Goal: Information Seeking & Learning: Learn about a topic

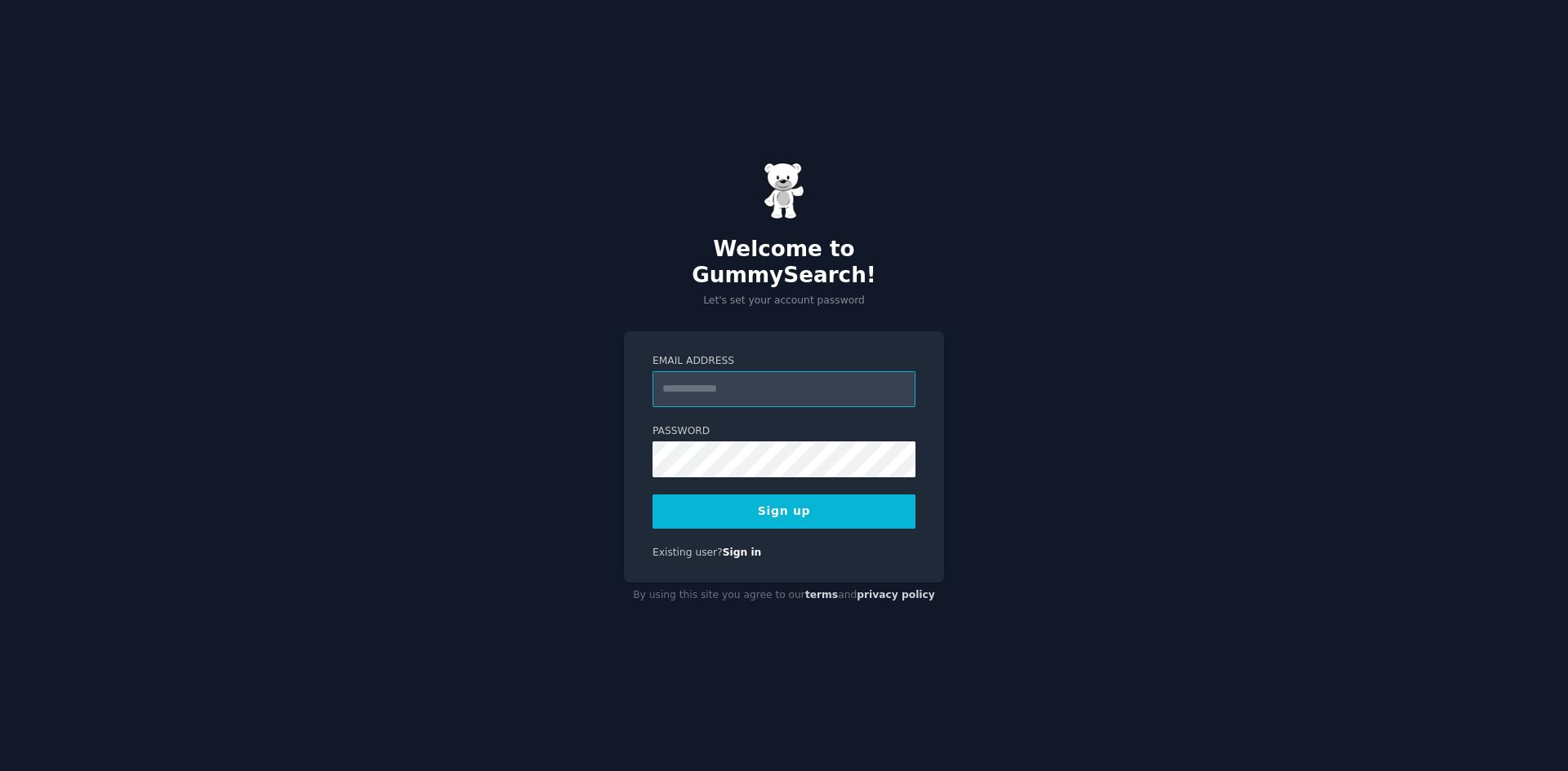
click at [755, 382] on input "Email Address" at bounding box center [784, 390] width 263 height 36
type input "**********"
click at [496, 444] on div "**********" at bounding box center [784, 385] width 1568 height 771
click at [756, 496] on button "Sign up" at bounding box center [784, 512] width 263 height 34
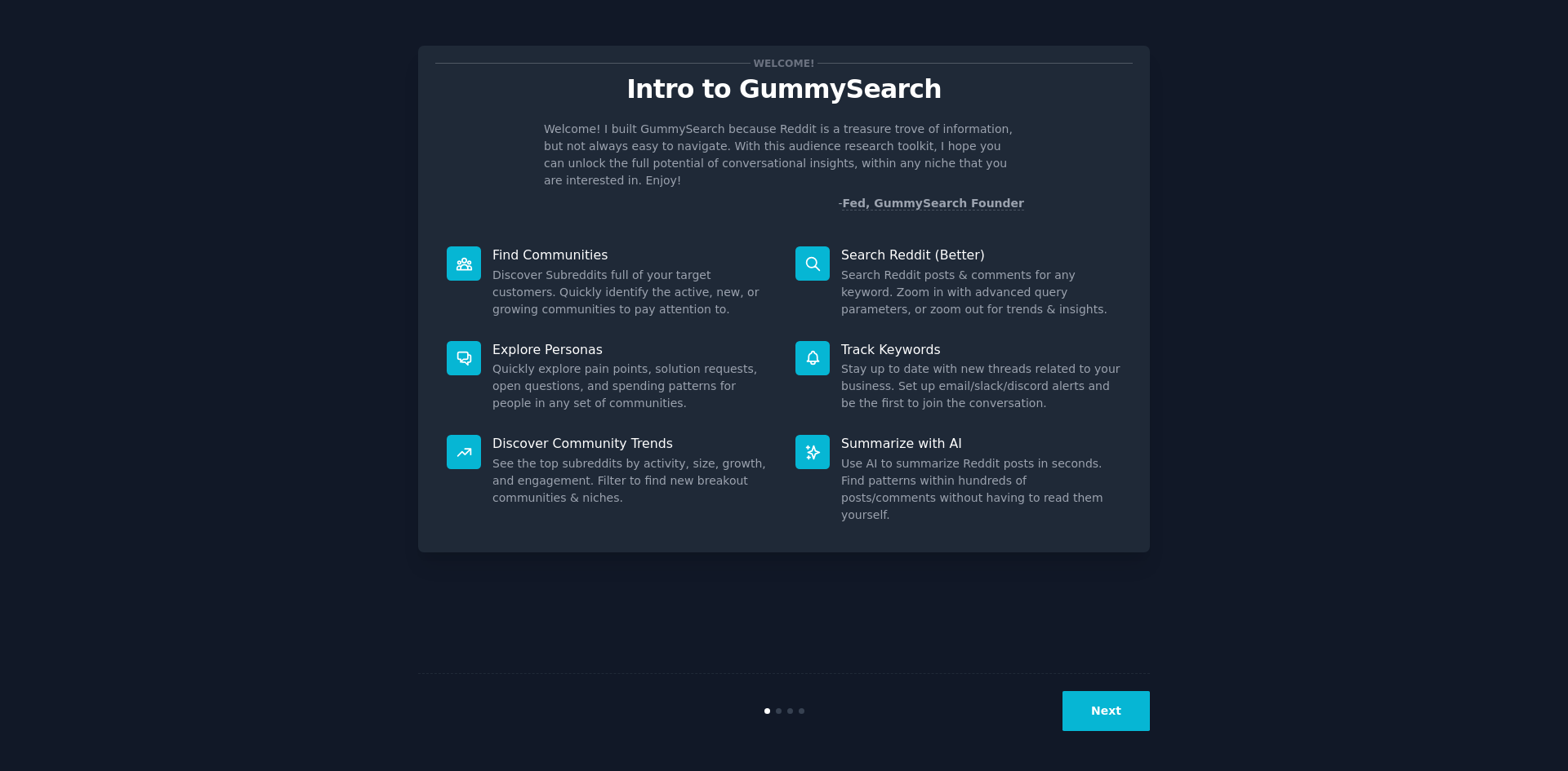
click at [1110, 725] on button "Next" at bounding box center [1107, 711] width 88 height 40
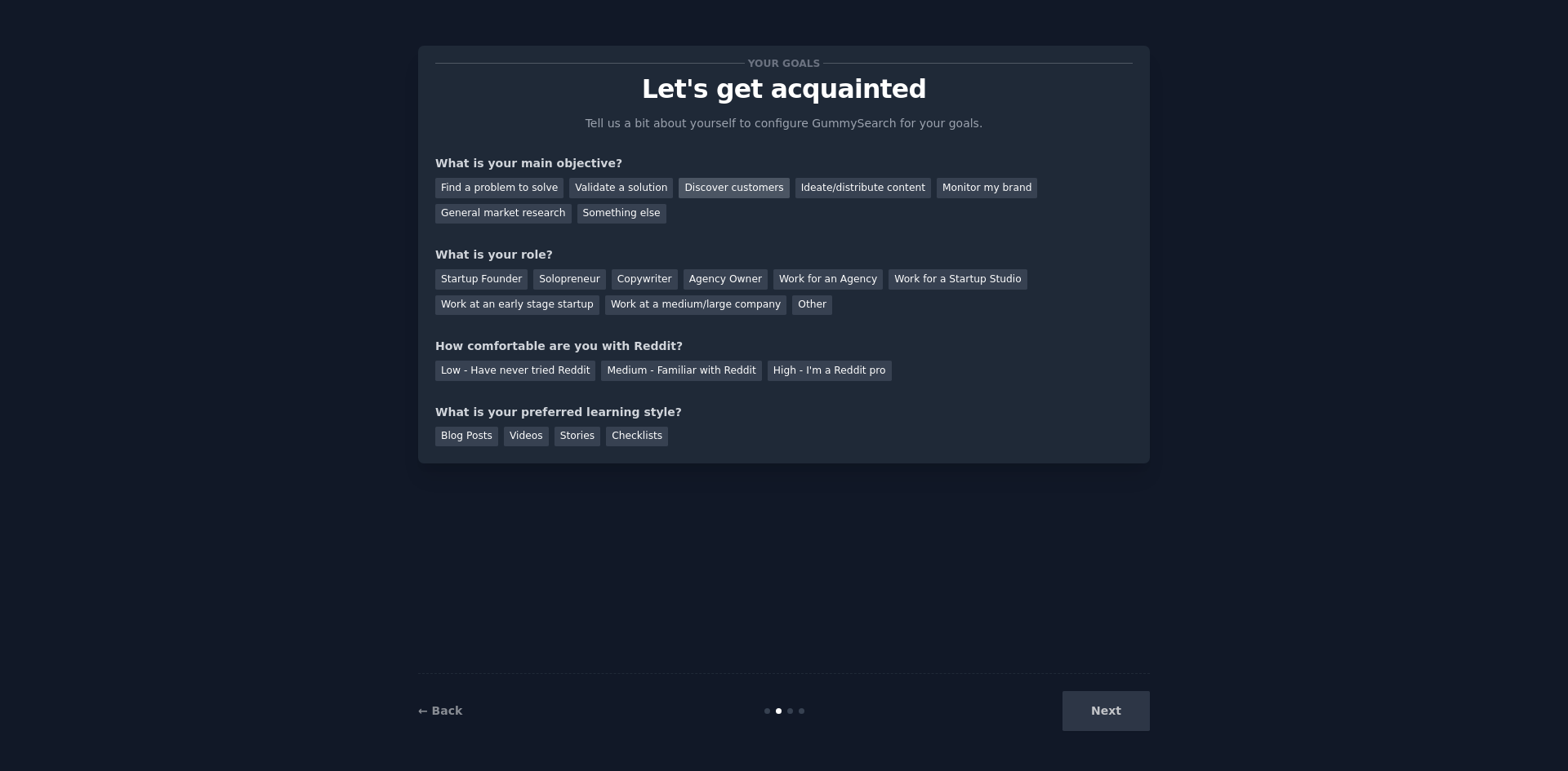
click at [704, 189] on div "Discover customers" at bounding box center [733, 188] width 110 height 21
click at [824, 191] on div "Ideate/distribute content" at bounding box center [864, 188] width 136 height 21
click at [572, 204] on div "General market research" at bounding box center [503, 214] width 137 height 21
click at [600, 296] on div "Work at an early stage startup" at bounding box center [518, 306] width 164 height 21
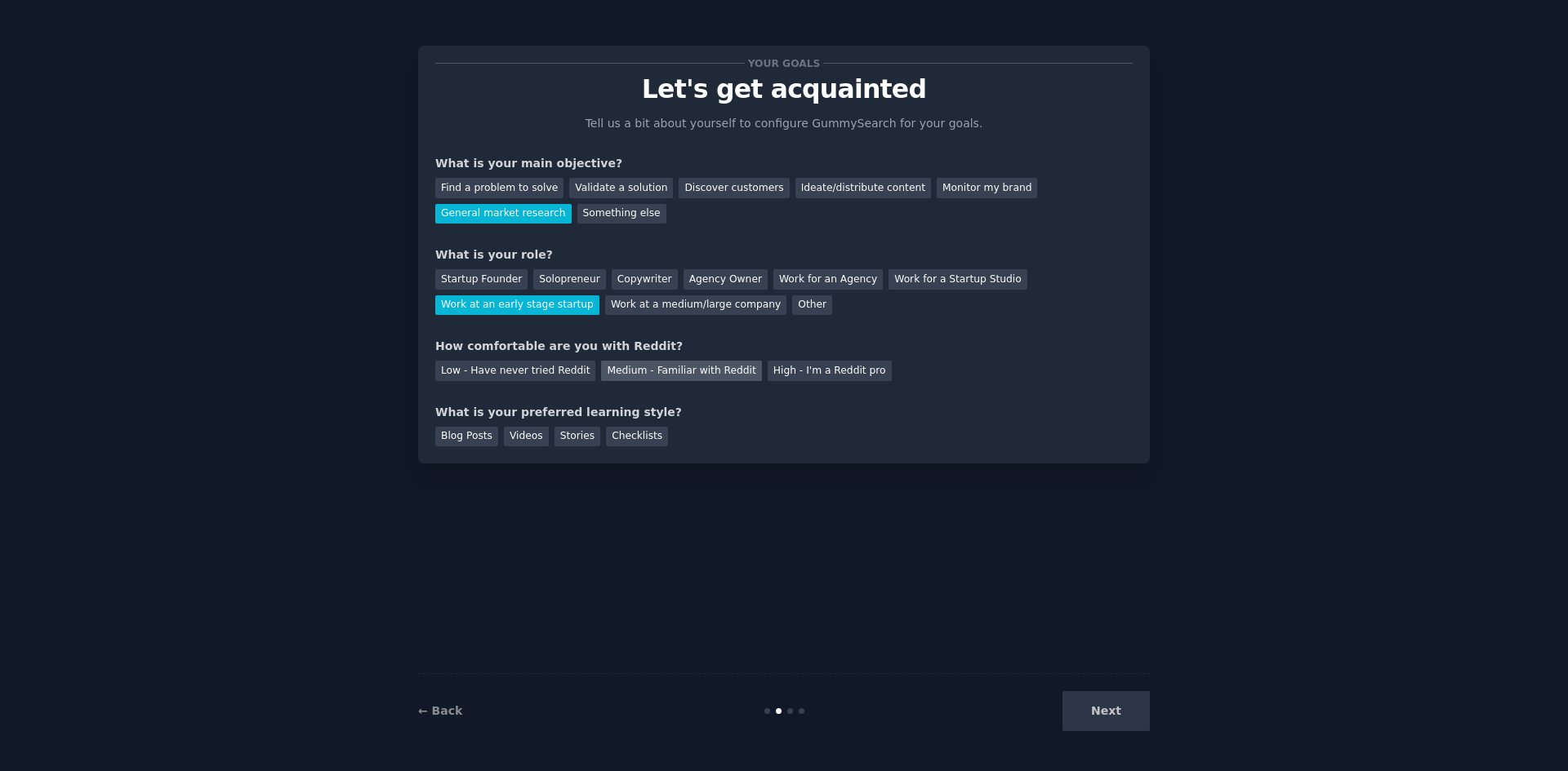
click at [611, 373] on div "Medium - Familiar with Reddit" at bounding box center [680, 371] width 160 height 21
click at [516, 438] on div "Videos" at bounding box center [527, 437] width 45 height 21
click at [1109, 704] on button "Next" at bounding box center [1107, 711] width 88 height 40
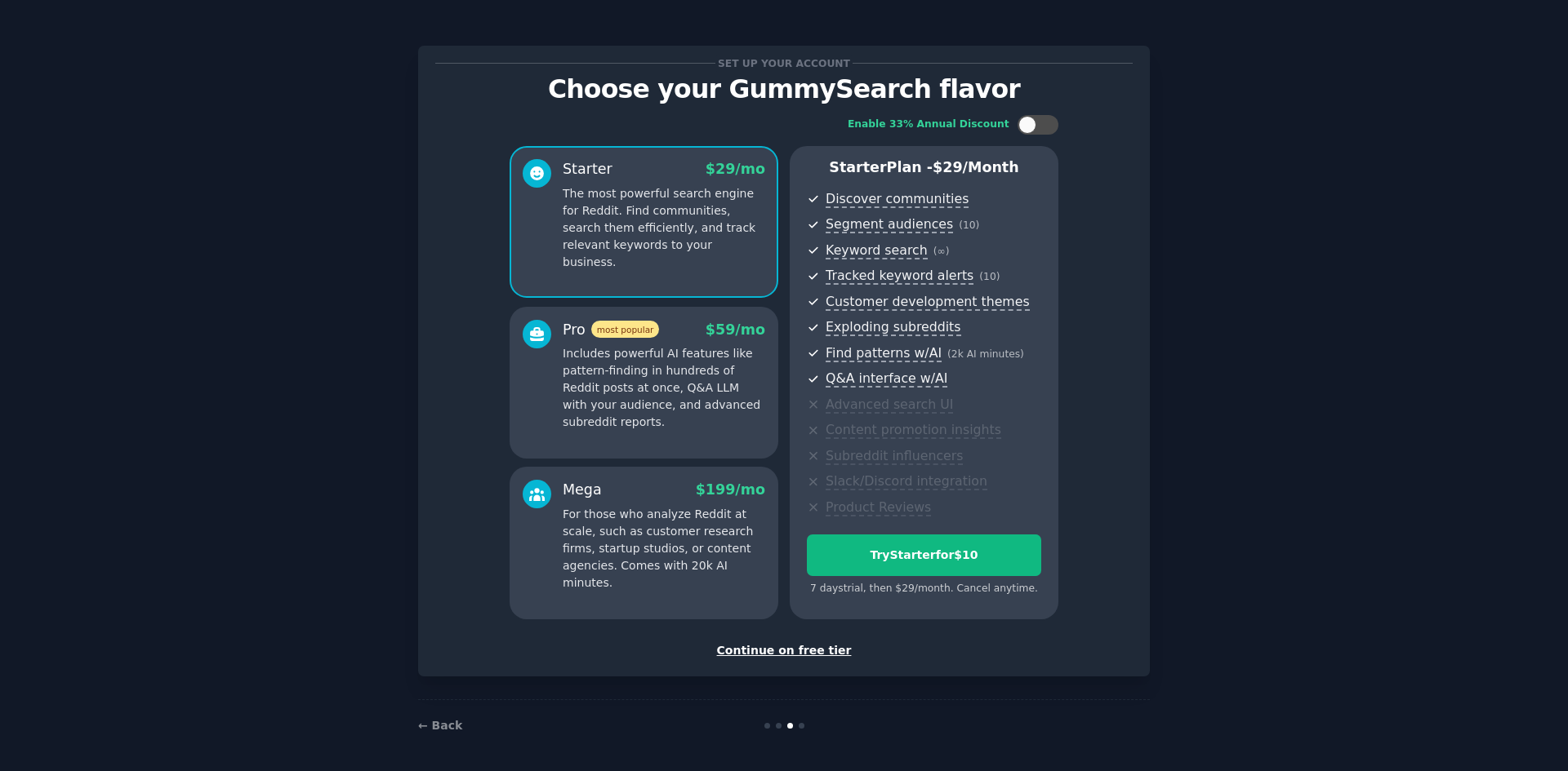
scroll to position [4, 0]
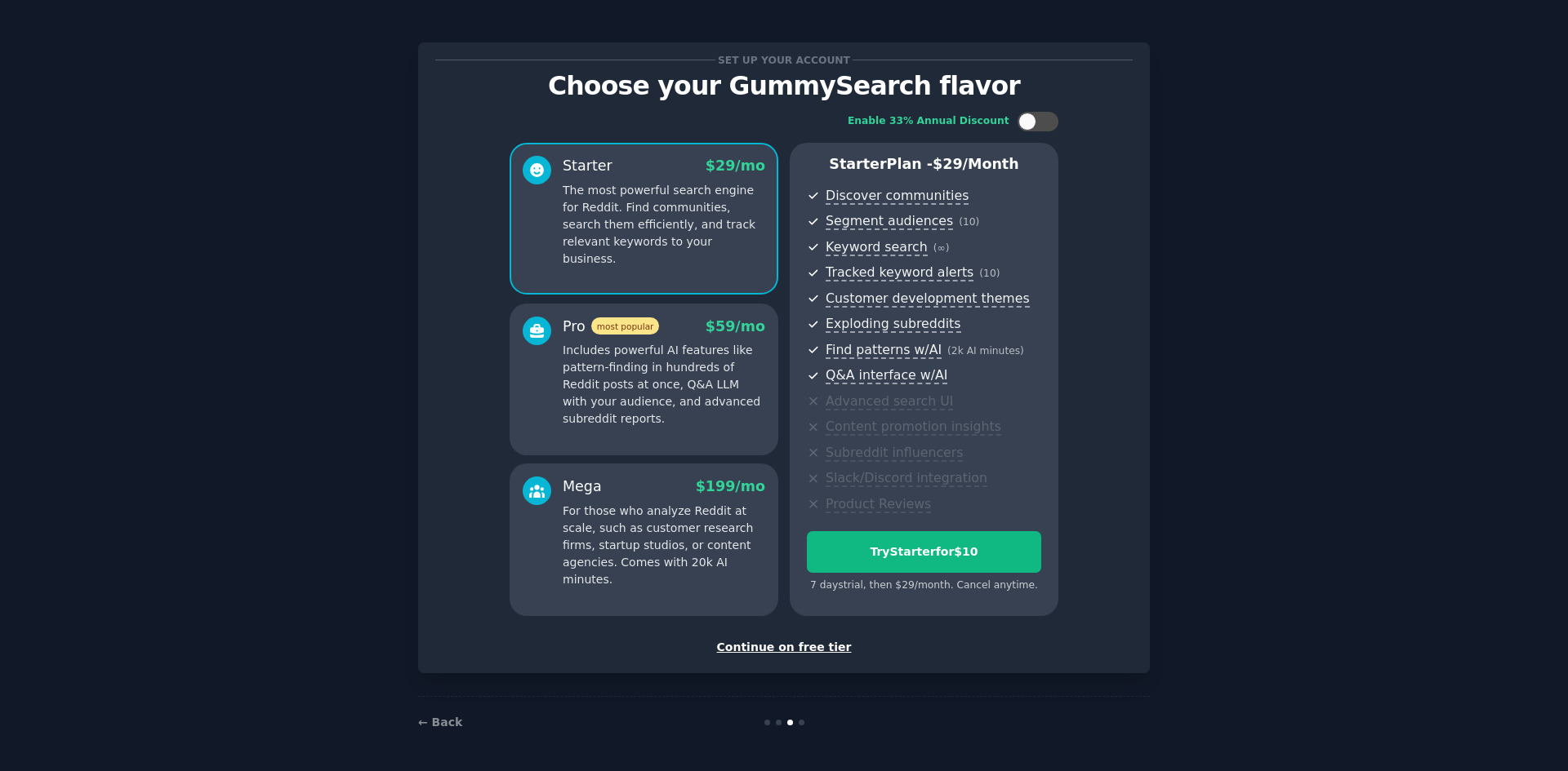
click at [796, 653] on div "Continue on free tier" at bounding box center [784, 647] width 697 height 17
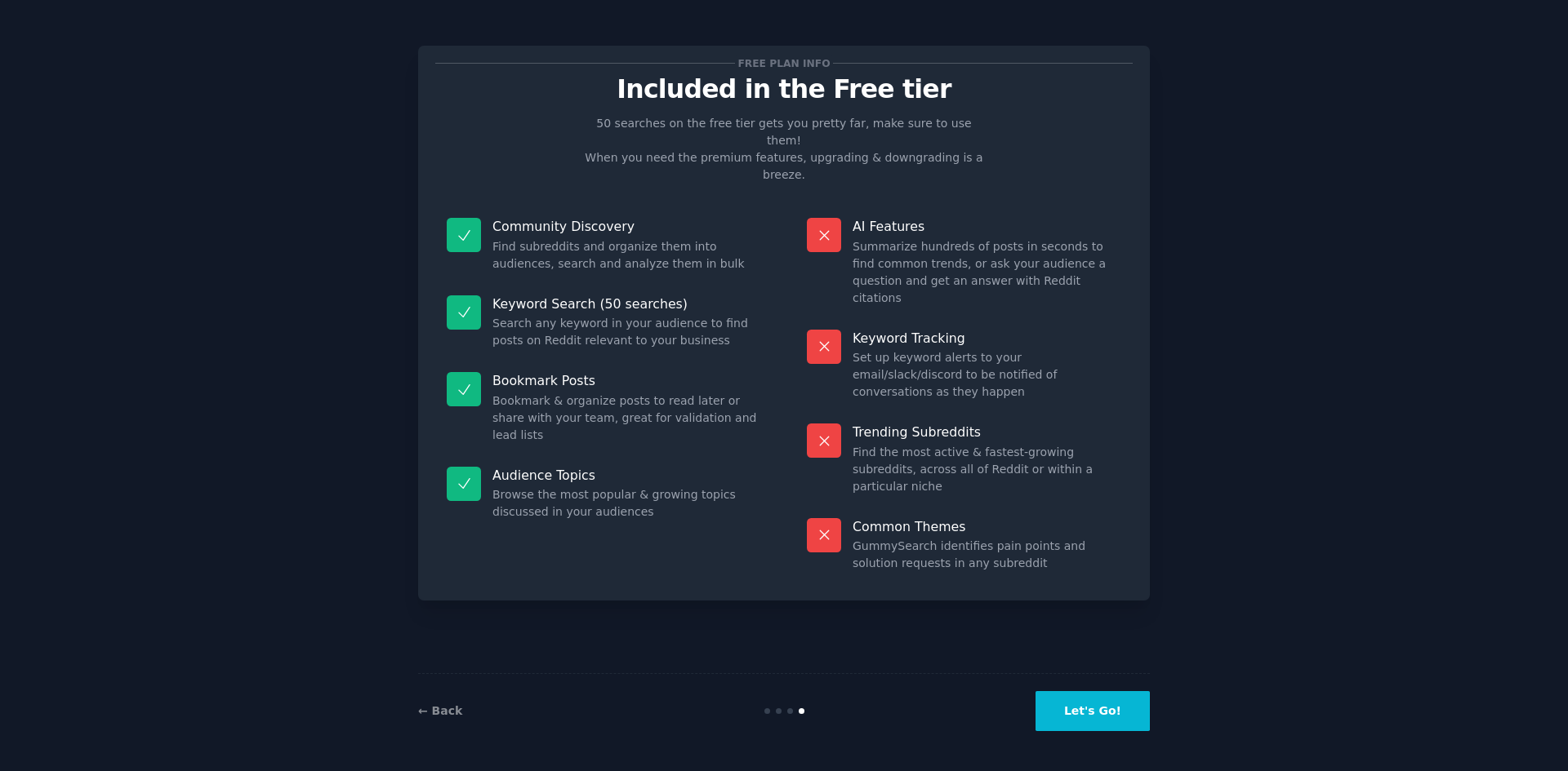
click at [1086, 711] on button "Let's Go!" at bounding box center [1092, 711] width 114 height 40
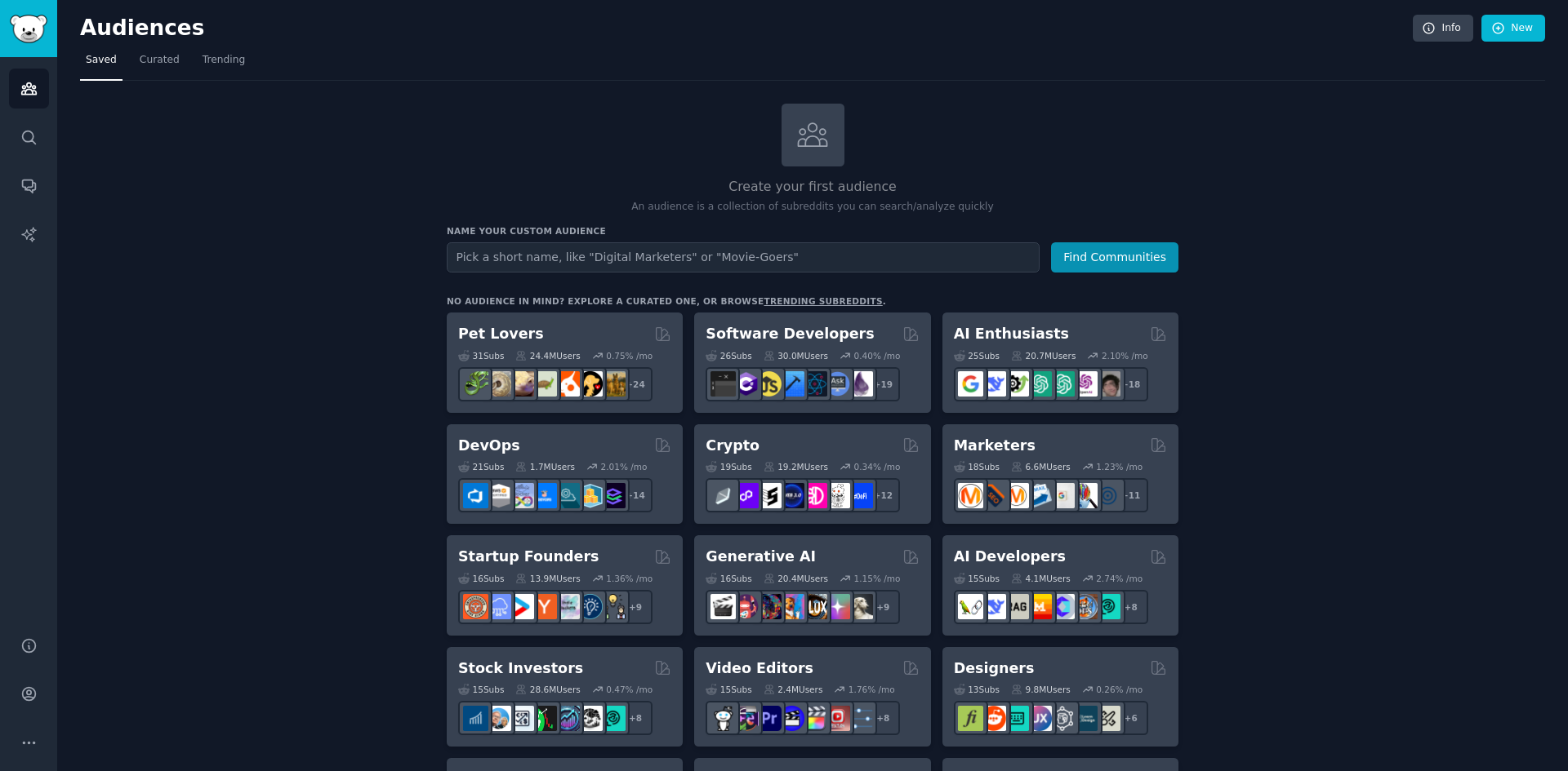
click at [675, 254] on input "text" at bounding box center [743, 257] width 593 height 30
click at [676, 260] on input "text" at bounding box center [743, 257] width 593 height 30
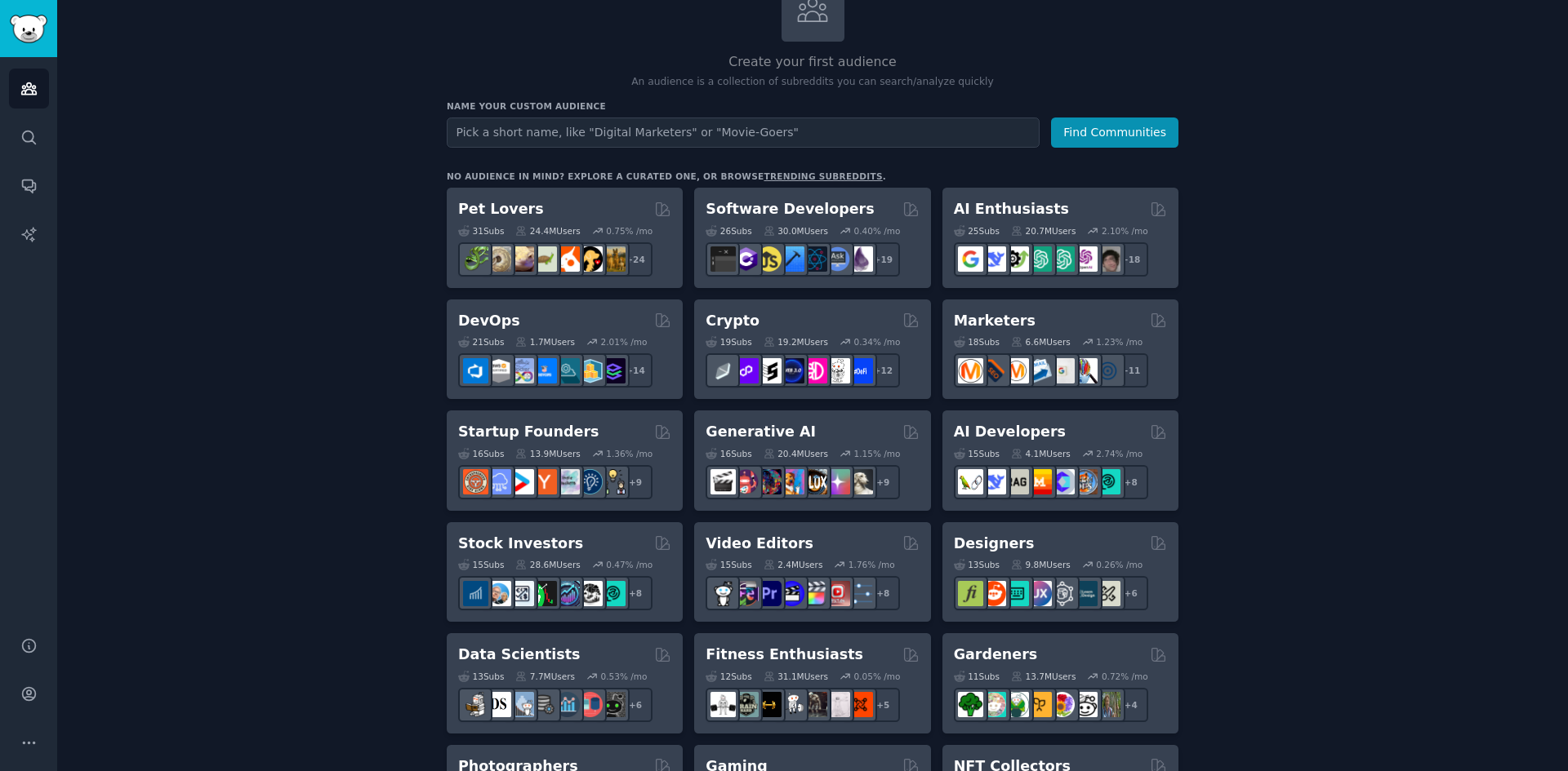
scroll to position [81, 0]
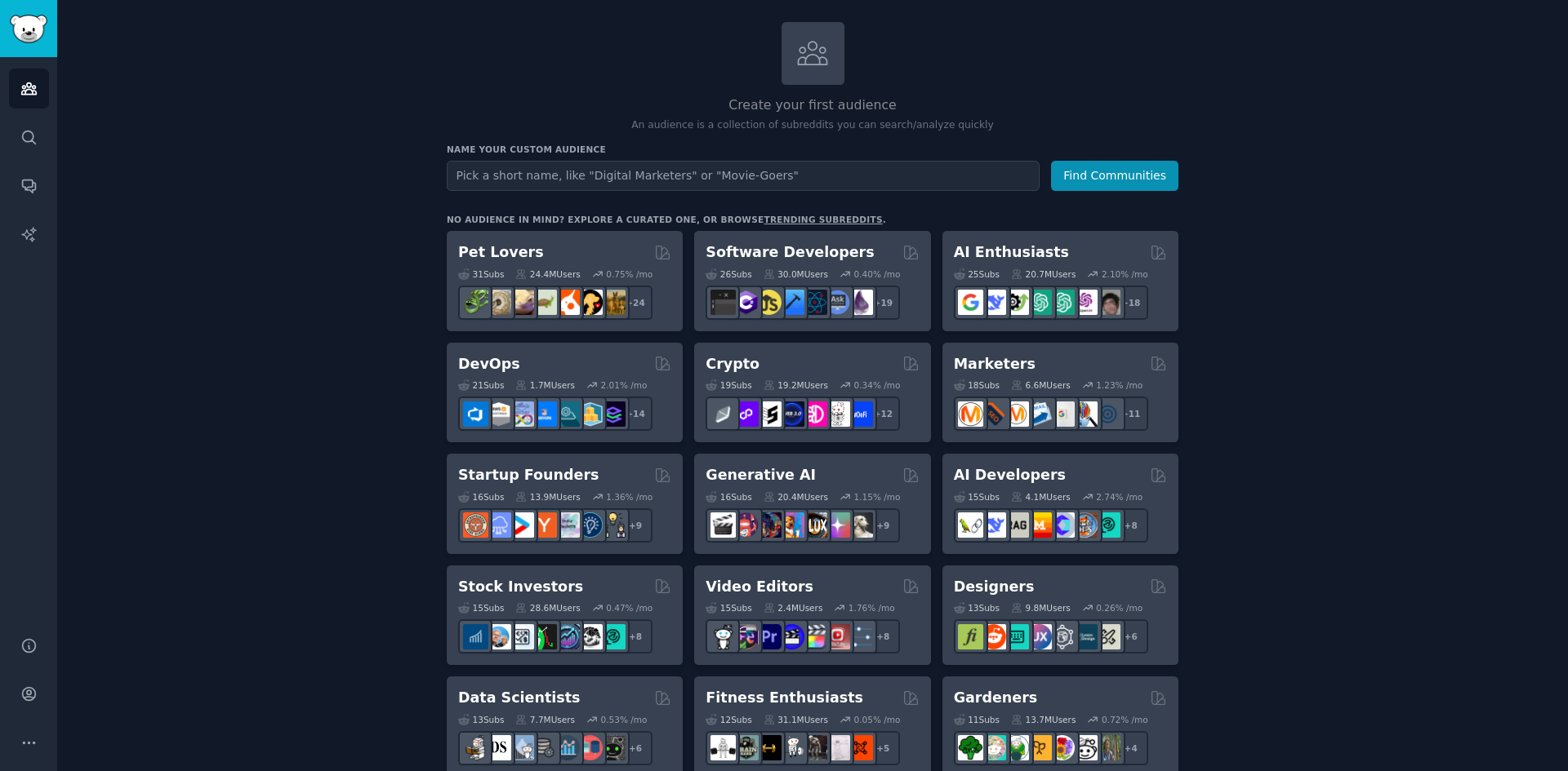
click at [855, 176] on input "text" at bounding box center [743, 176] width 593 height 30
type input "Apex Legends"
click at [1051, 161] on button "Find Communities" at bounding box center [1115, 176] width 128 height 30
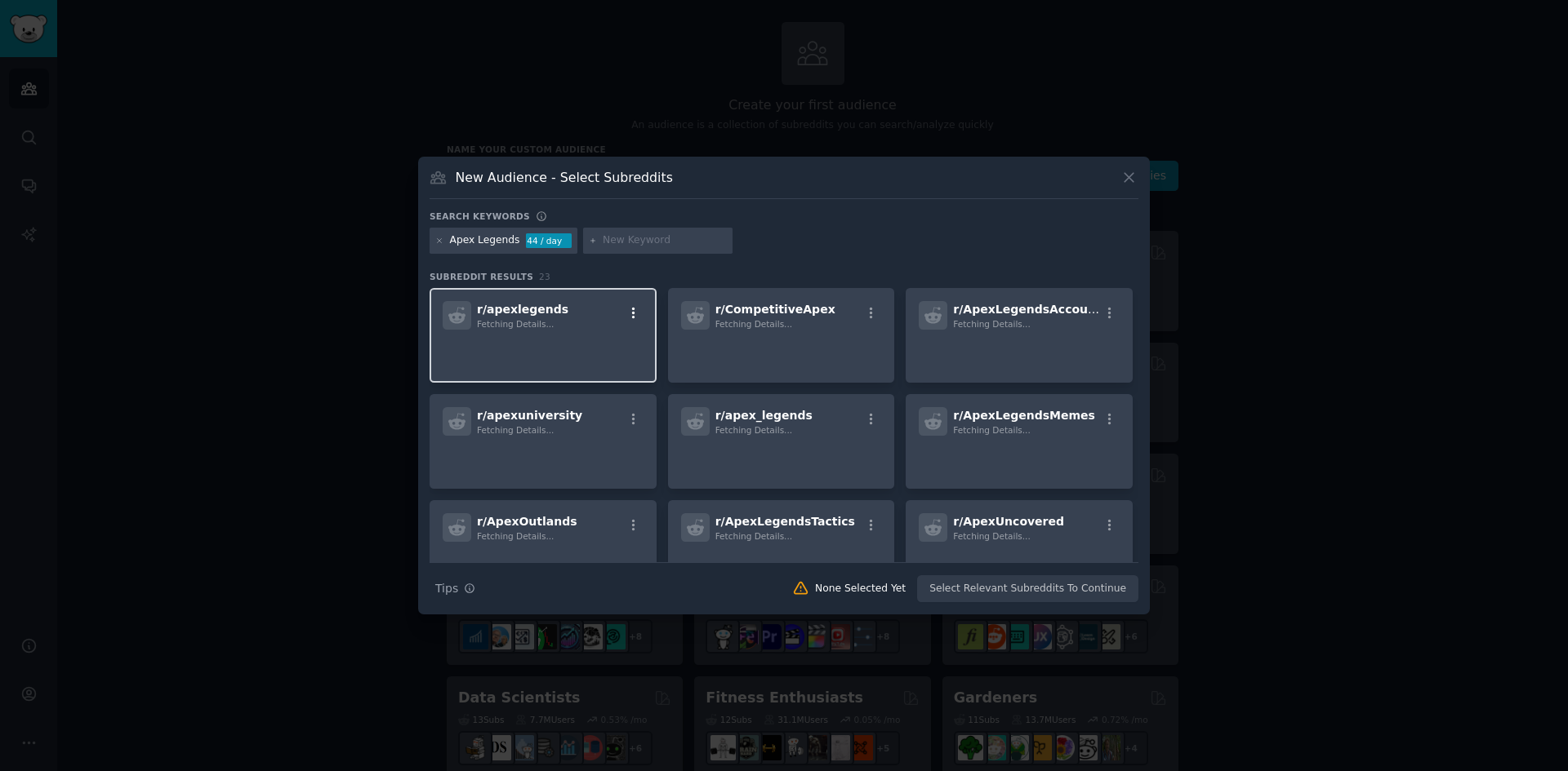
click at [623, 320] on button "button" at bounding box center [633, 314] width 21 height 14
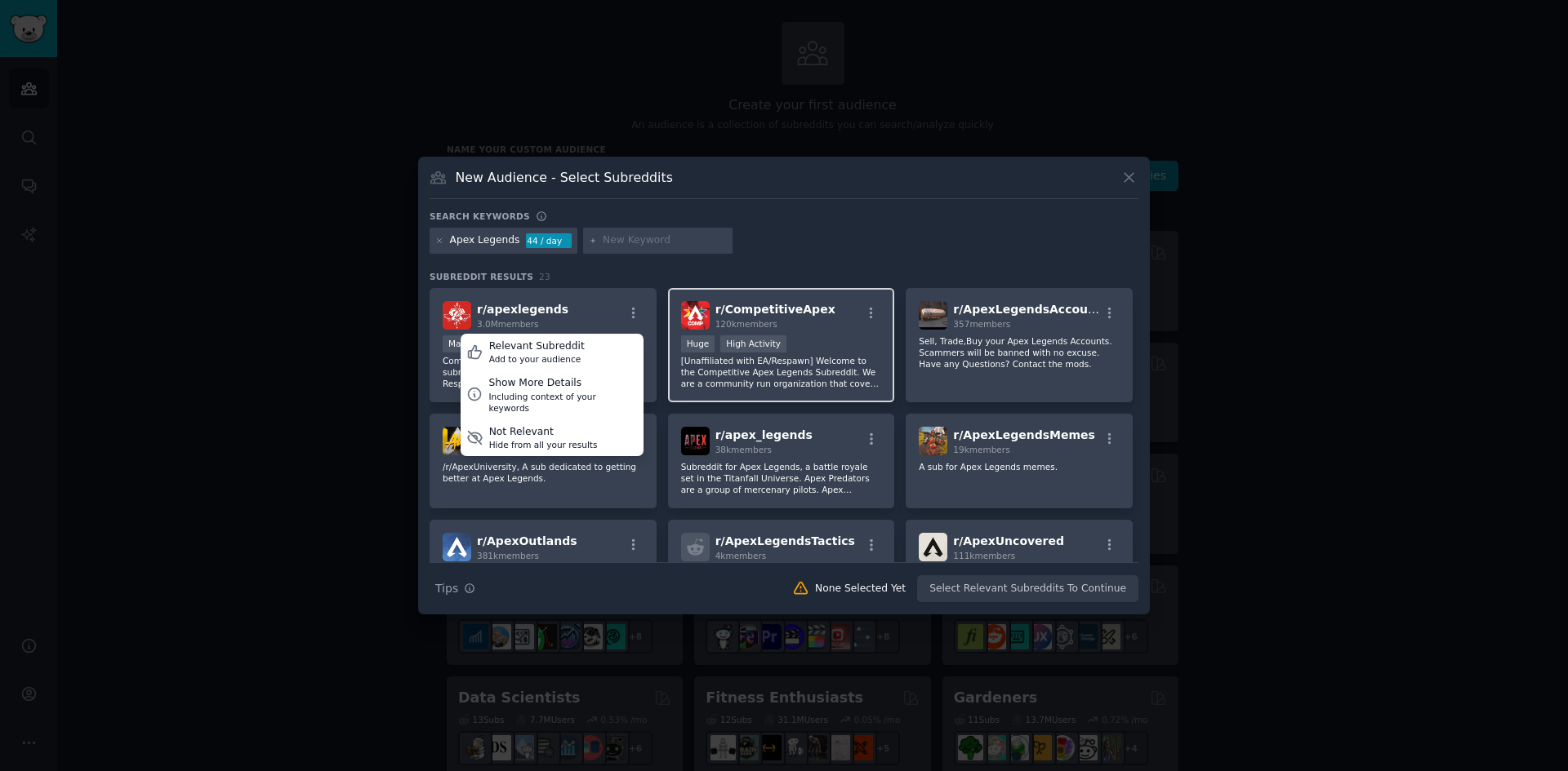
click at [817, 341] on div ">= 80th percentile for submissions / day Huge High Activity" at bounding box center [781, 345] width 201 height 21
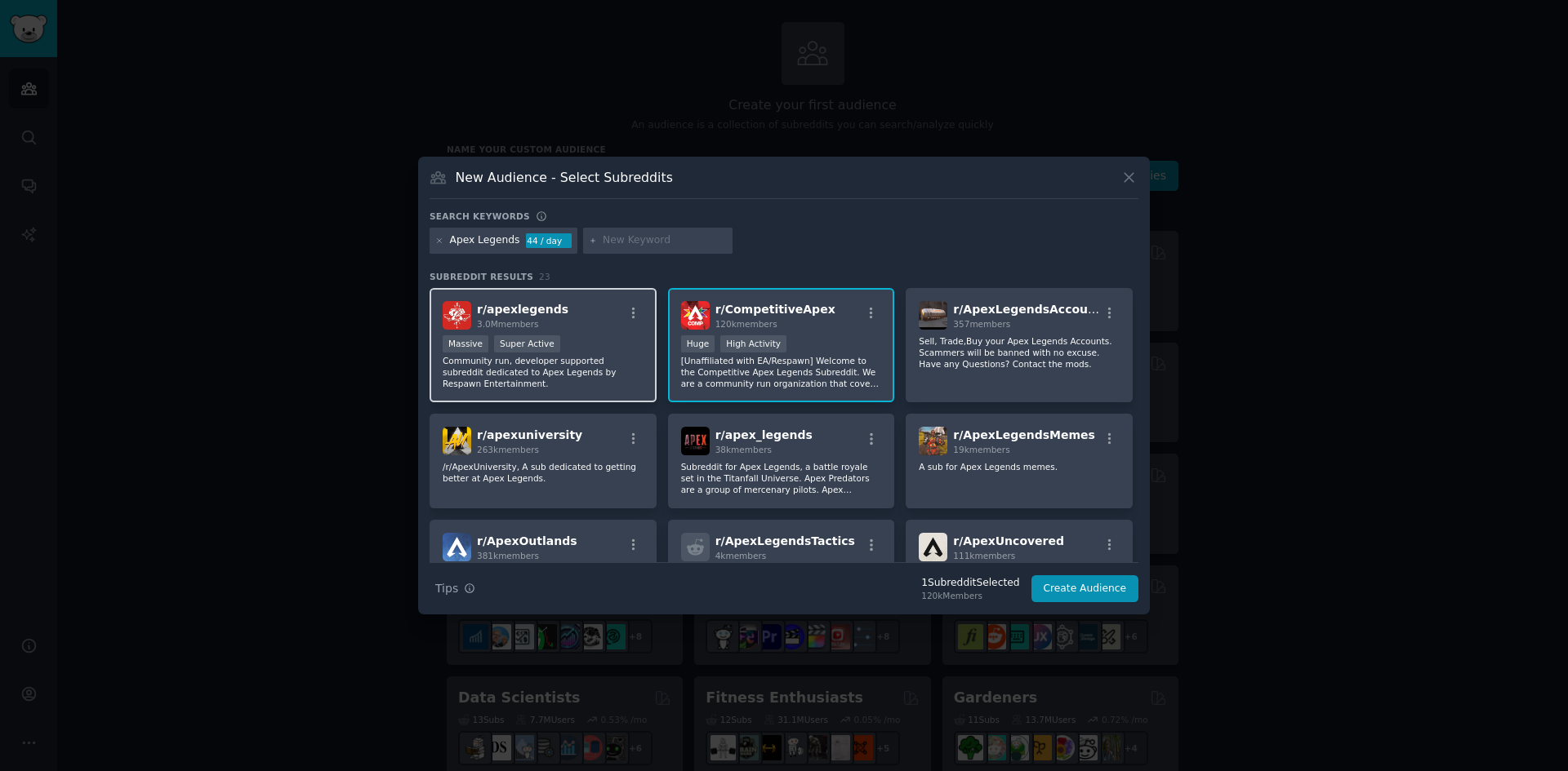
click at [567, 344] on div "Massive Super Active" at bounding box center [543, 345] width 201 height 21
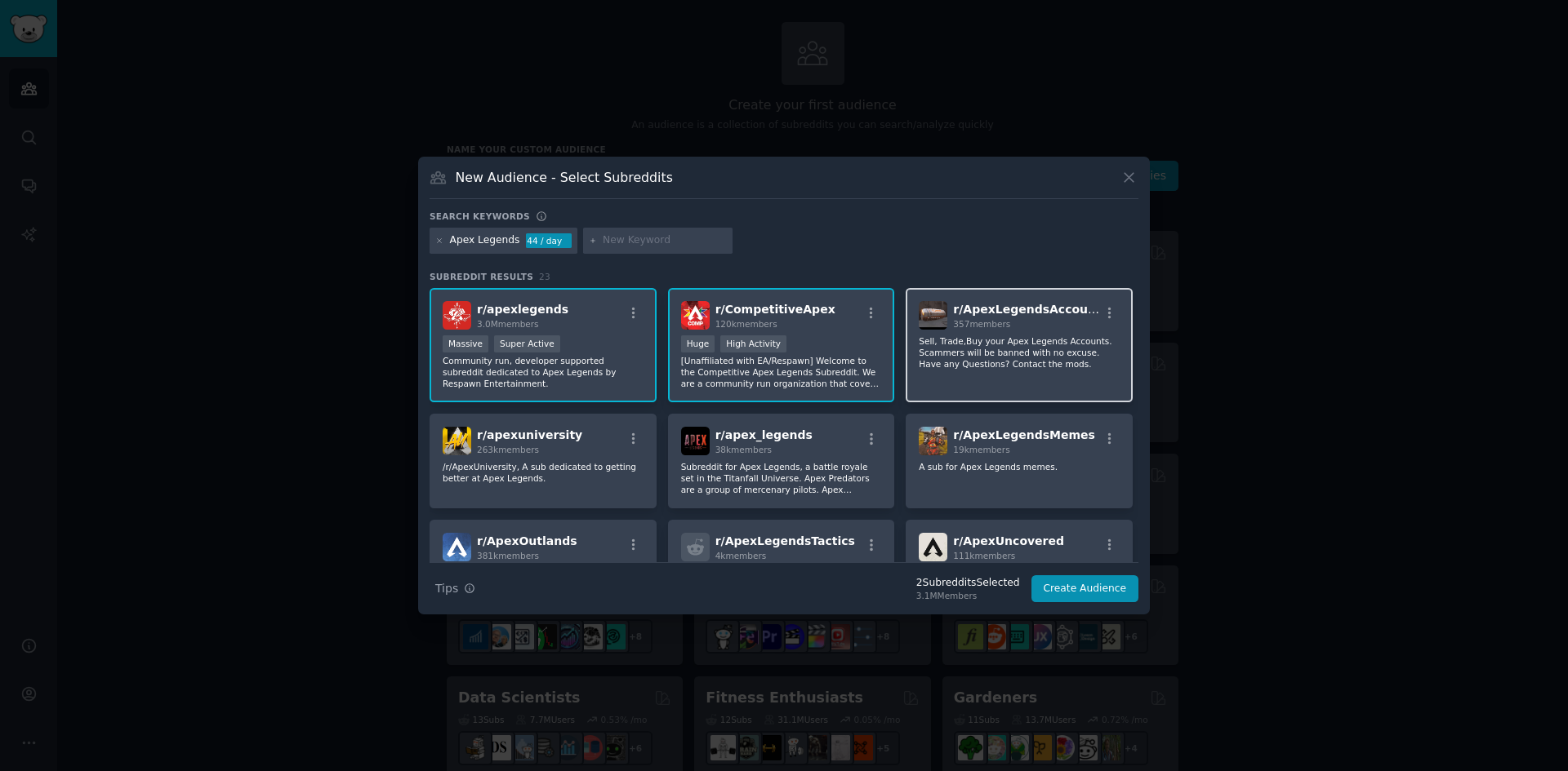
click at [987, 358] on p "Sell, Trade,Buy your Apex Legends Accounts. Scammers will be banned with no exc…" at bounding box center [1019, 352] width 201 height 34
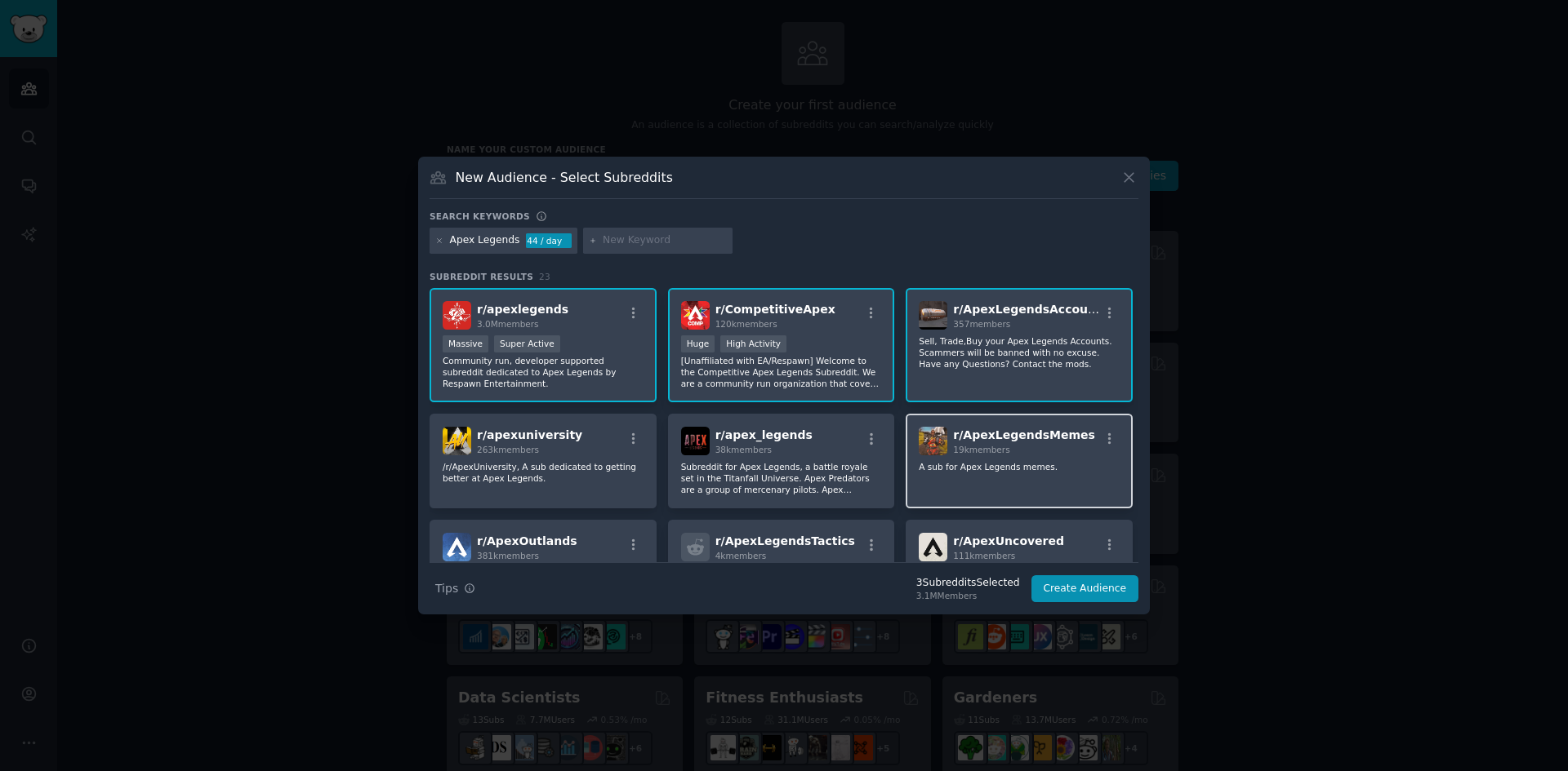
click at [1020, 464] on p "A sub for Apex Legends memes." at bounding box center [1019, 466] width 201 height 12
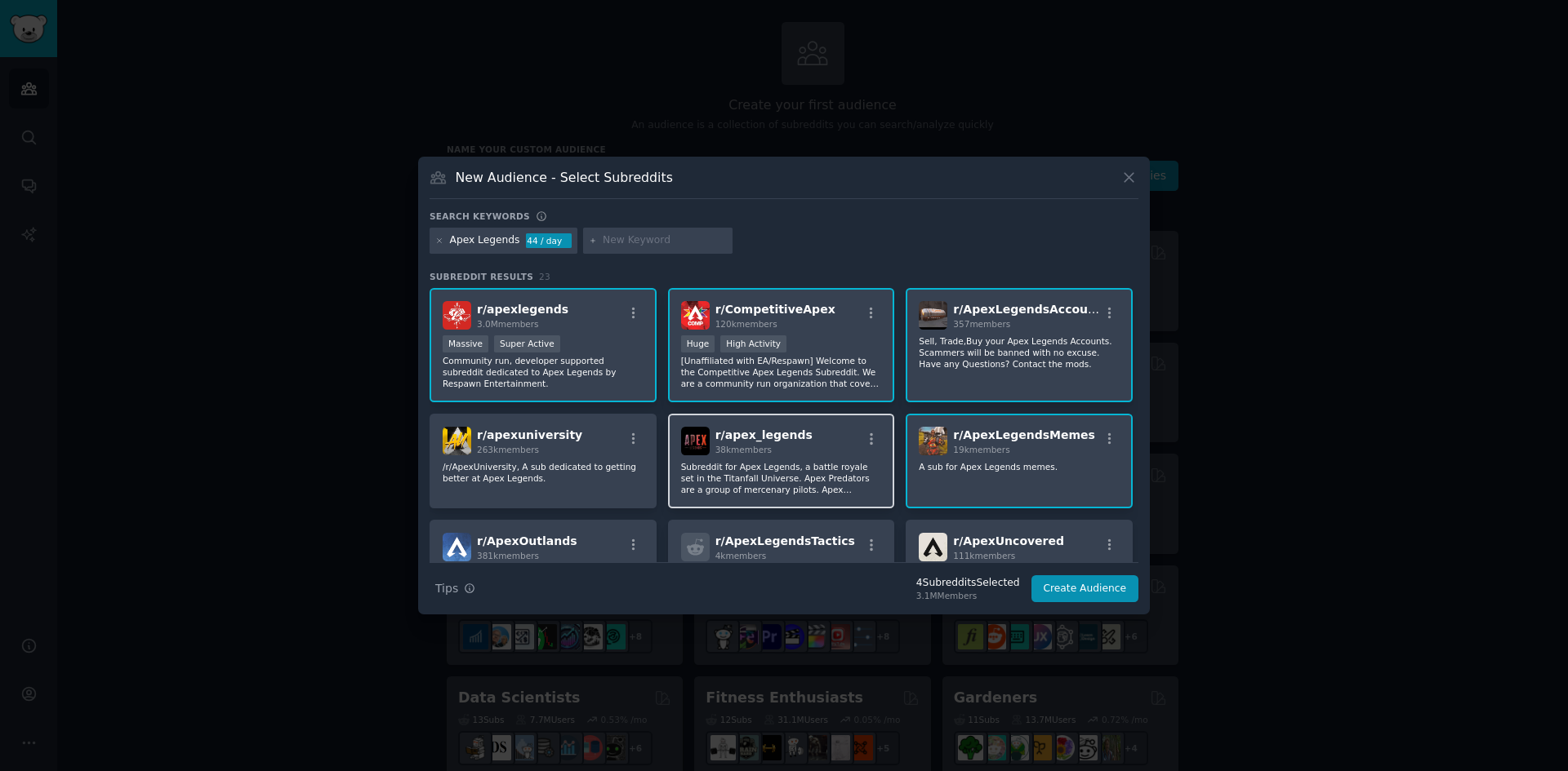
click at [811, 458] on div "r/ apex_legends 38k members Subreddit for Apex Legends, a battle royale set in …" at bounding box center [781, 461] width 227 height 95
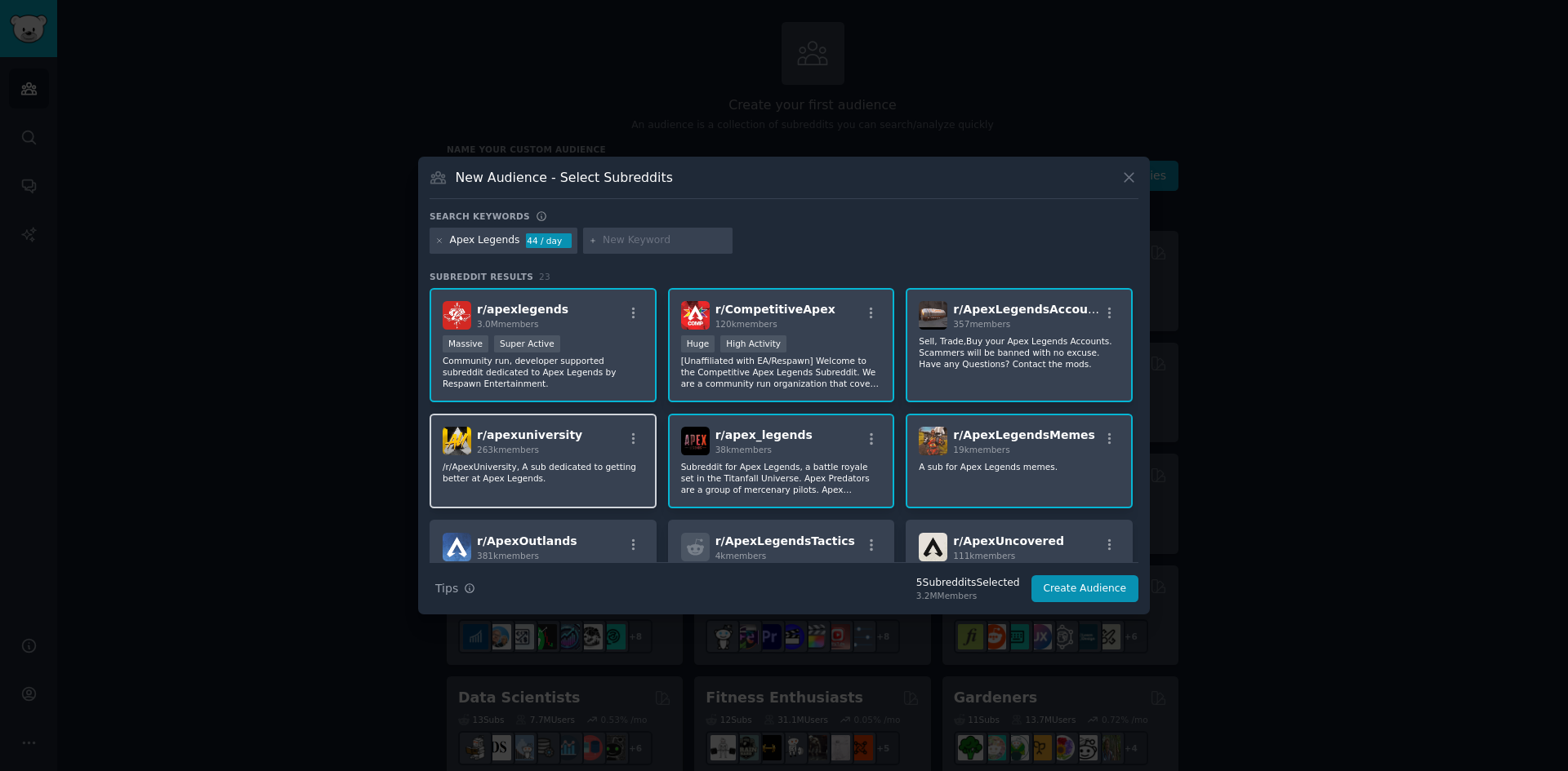
click at [574, 473] on p "/r/ApexUniversity, A sub dedicated to getting better at Apex Legends." at bounding box center [543, 473] width 201 height 23
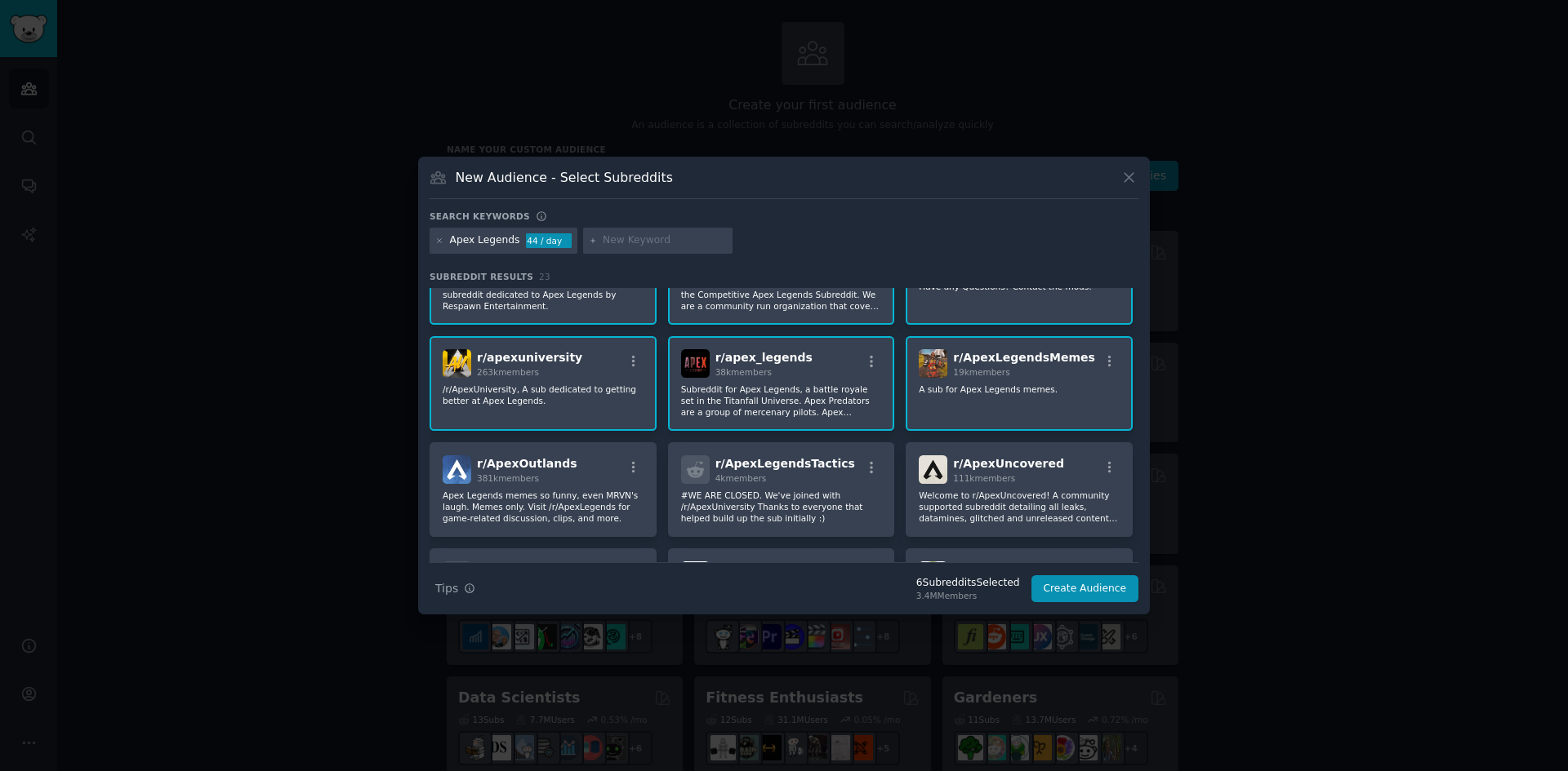
scroll to position [81, 0]
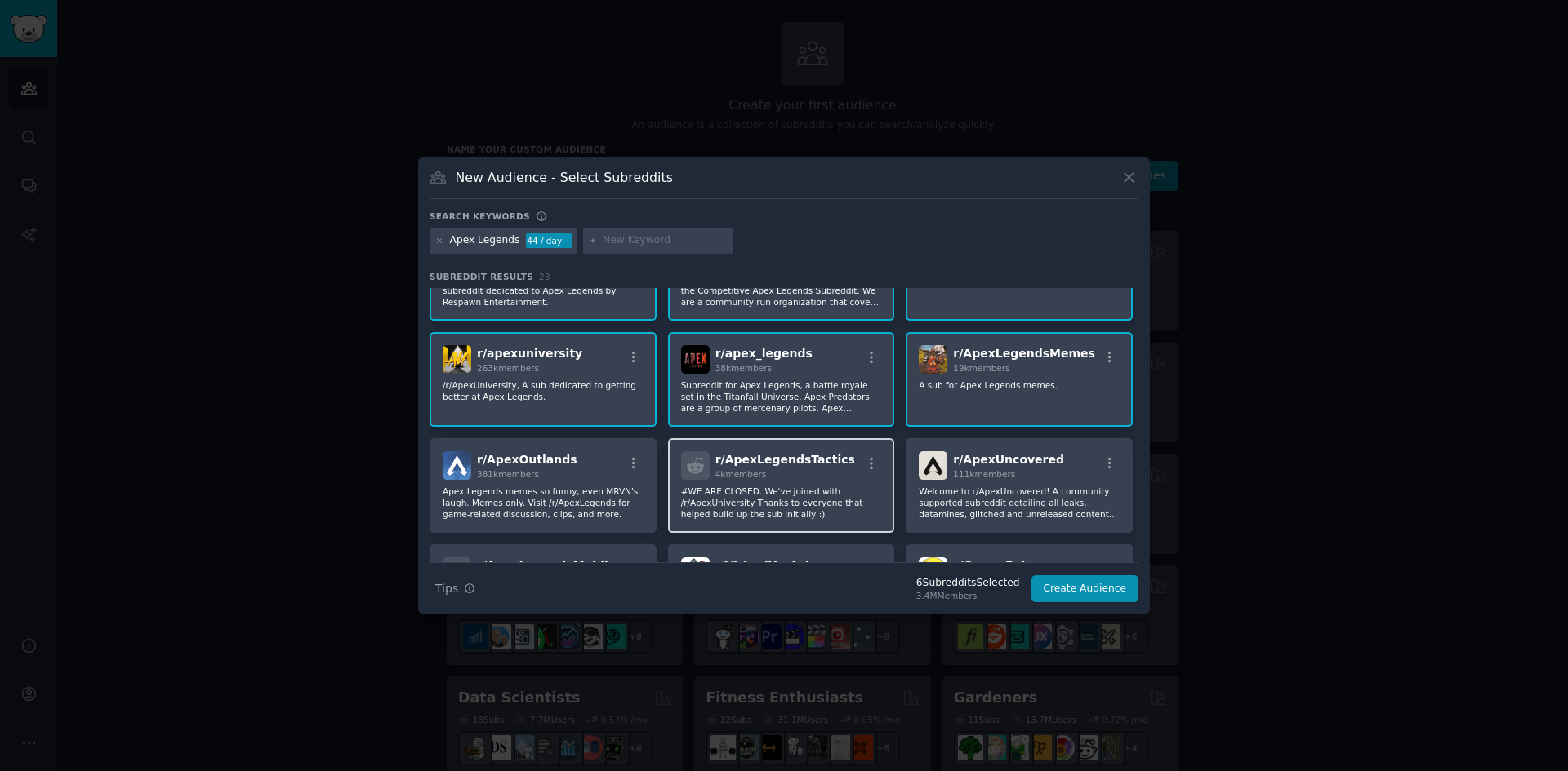
drag, startPoint x: 597, startPoint y: 482, endPoint x: 704, endPoint y: 489, distance: 107.2
click at [598, 482] on div "r/ ApexOutlands 381k members Apex Legends memes so funny, even MRVN's laugh. Me…" at bounding box center [544, 486] width 227 height 95
drag, startPoint x: 817, startPoint y: 494, endPoint x: 997, endPoint y: 491, distance: 180.0
click at [818, 494] on p "#WE ARE CLOSED. We've joined with /r/ApexUniversity Thanks to everyone that hel…" at bounding box center [781, 503] width 201 height 34
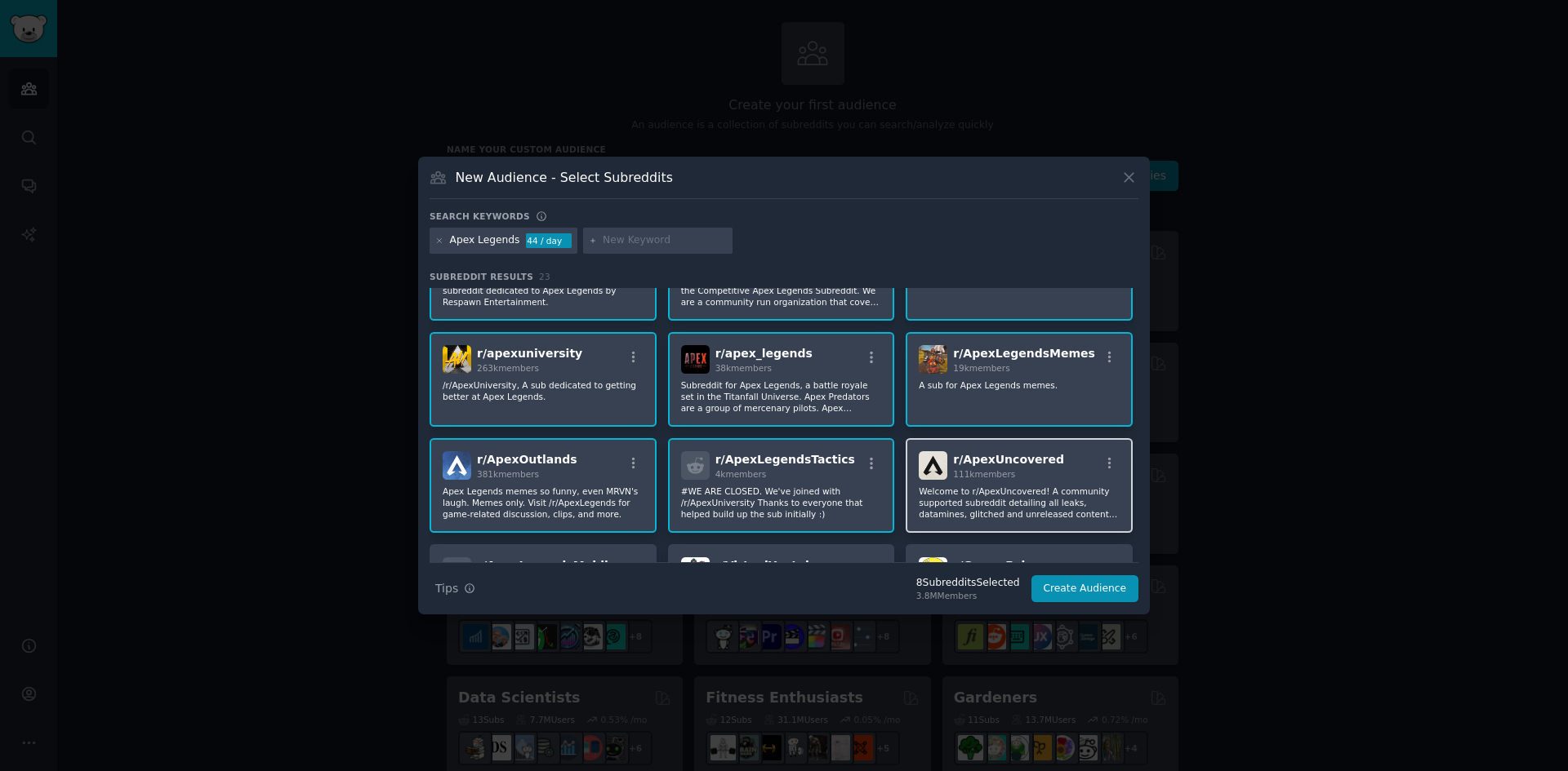
click at [1027, 491] on p "Welcome to r/ApexUncovered! A community supported subreddit detailing all leaks…" at bounding box center [1019, 503] width 201 height 34
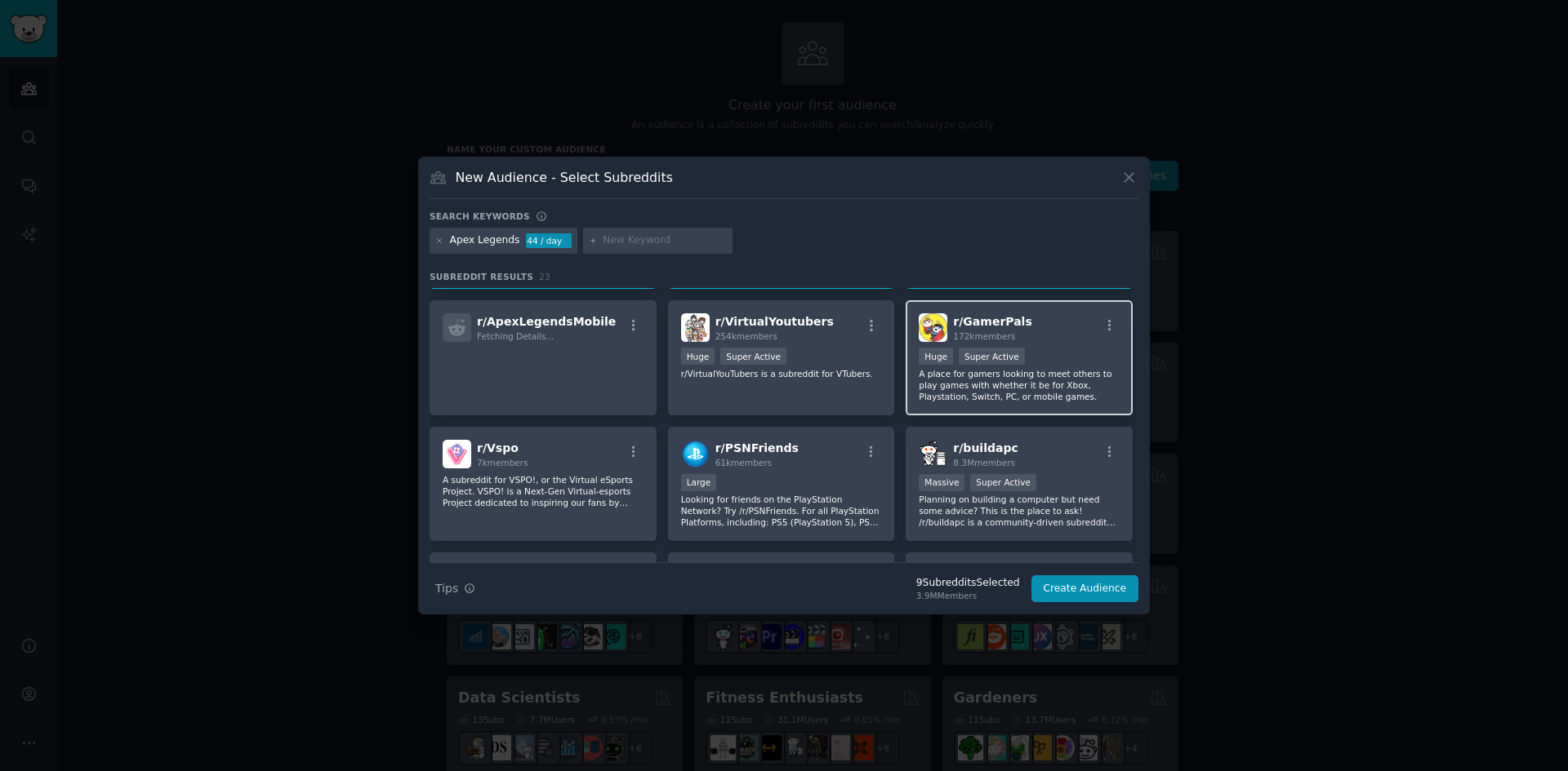
scroll to position [326, 0]
click at [1035, 378] on p "A place for gamers looking to meet others to play games with whether it be for …" at bounding box center [1019, 384] width 201 height 34
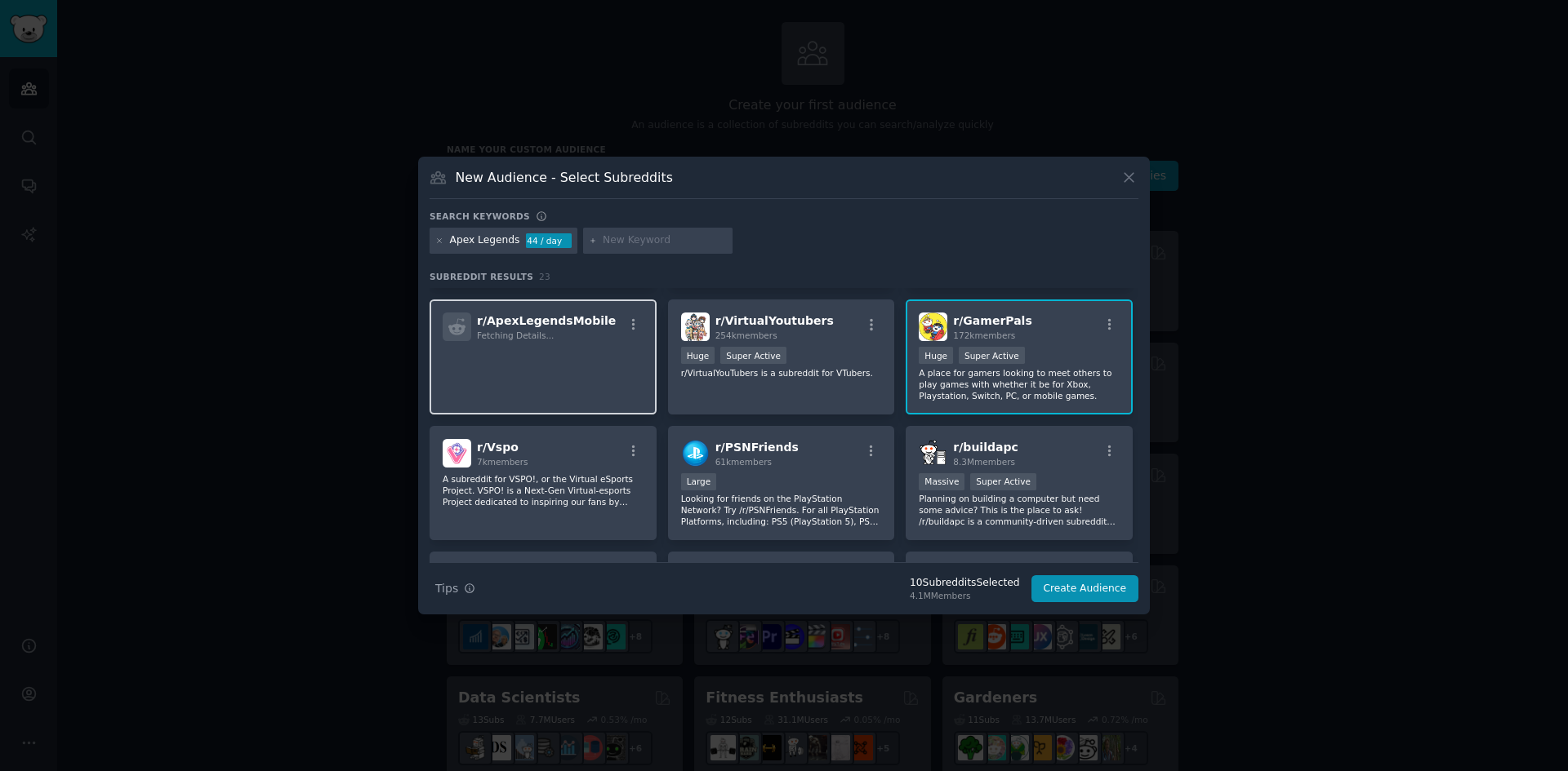
click at [573, 384] on div "r/ ApexLegendsMobile Fetching Details..." at bounding box center [544, 356] width 227 height 115
click at [1050, 372] on p "A place for gamers looking to meet others to play games with whether it be for …" at bounding box center [1019, 384] width 201 height 34
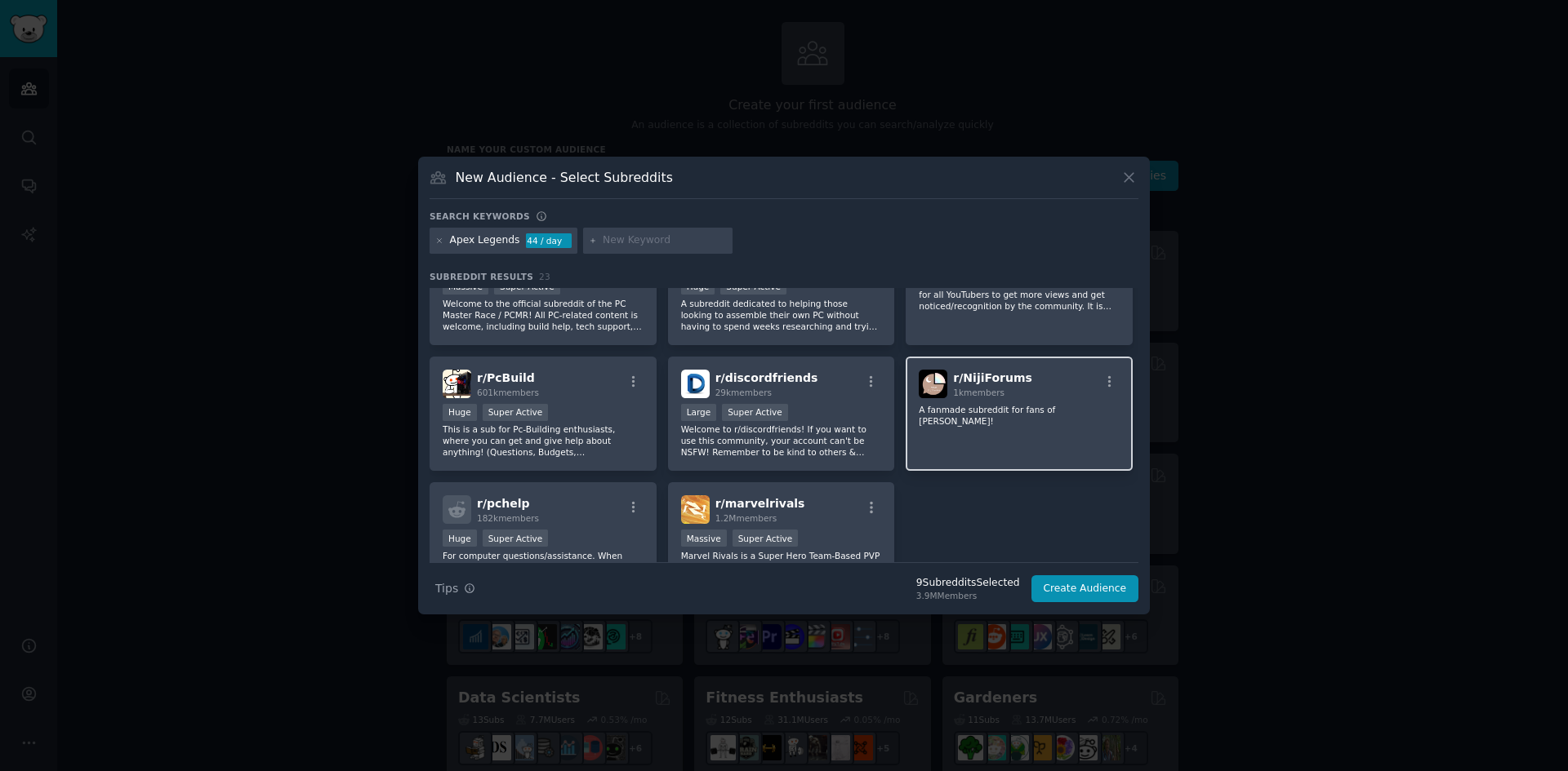
scroll to position [653, 0]
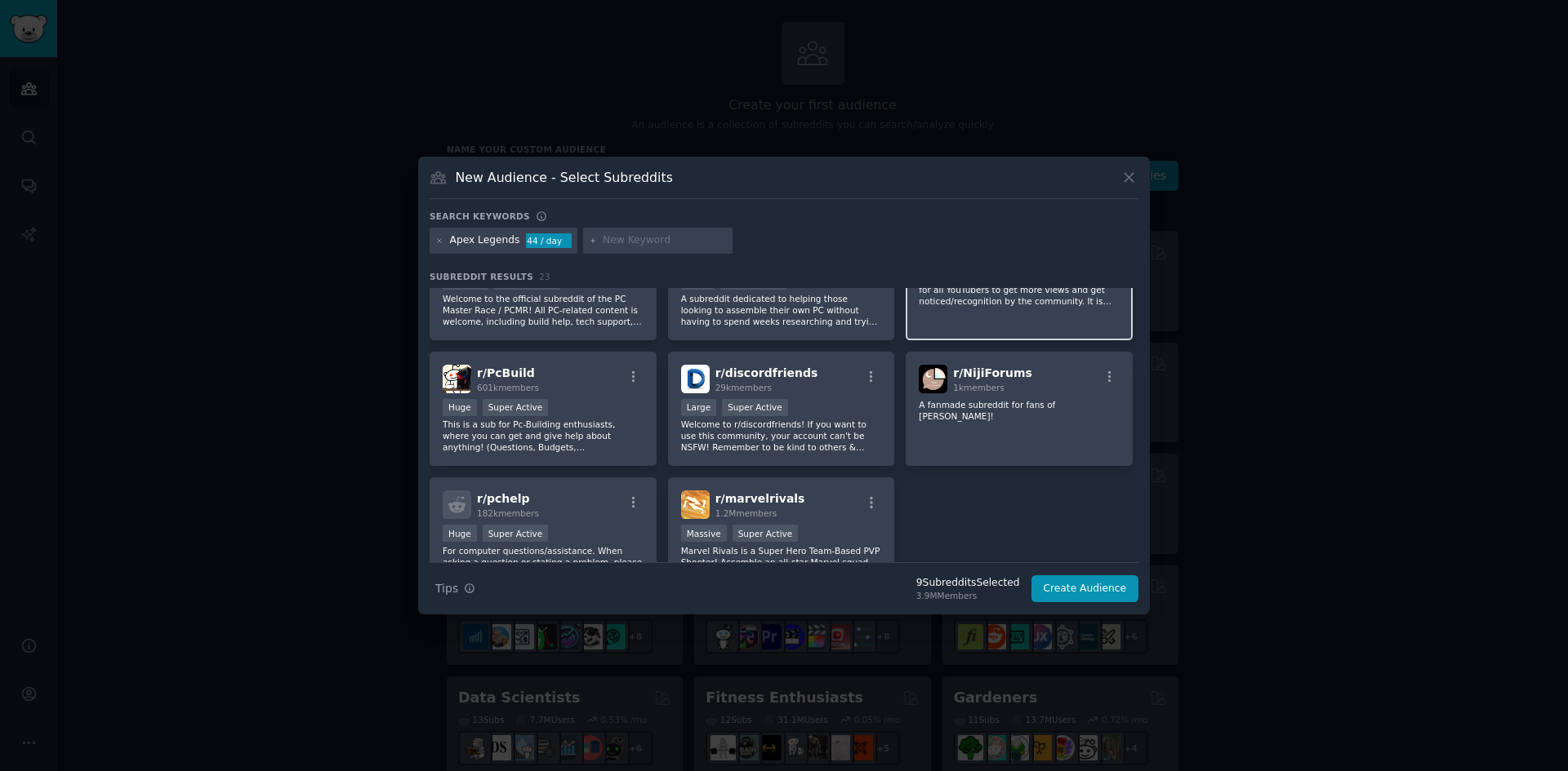
click at [953, 317] on div "r/ ApexVideos 4k members This SubReddit is one that creates a platform for all …" at bounding box center [1019, 282] width 227 height 115
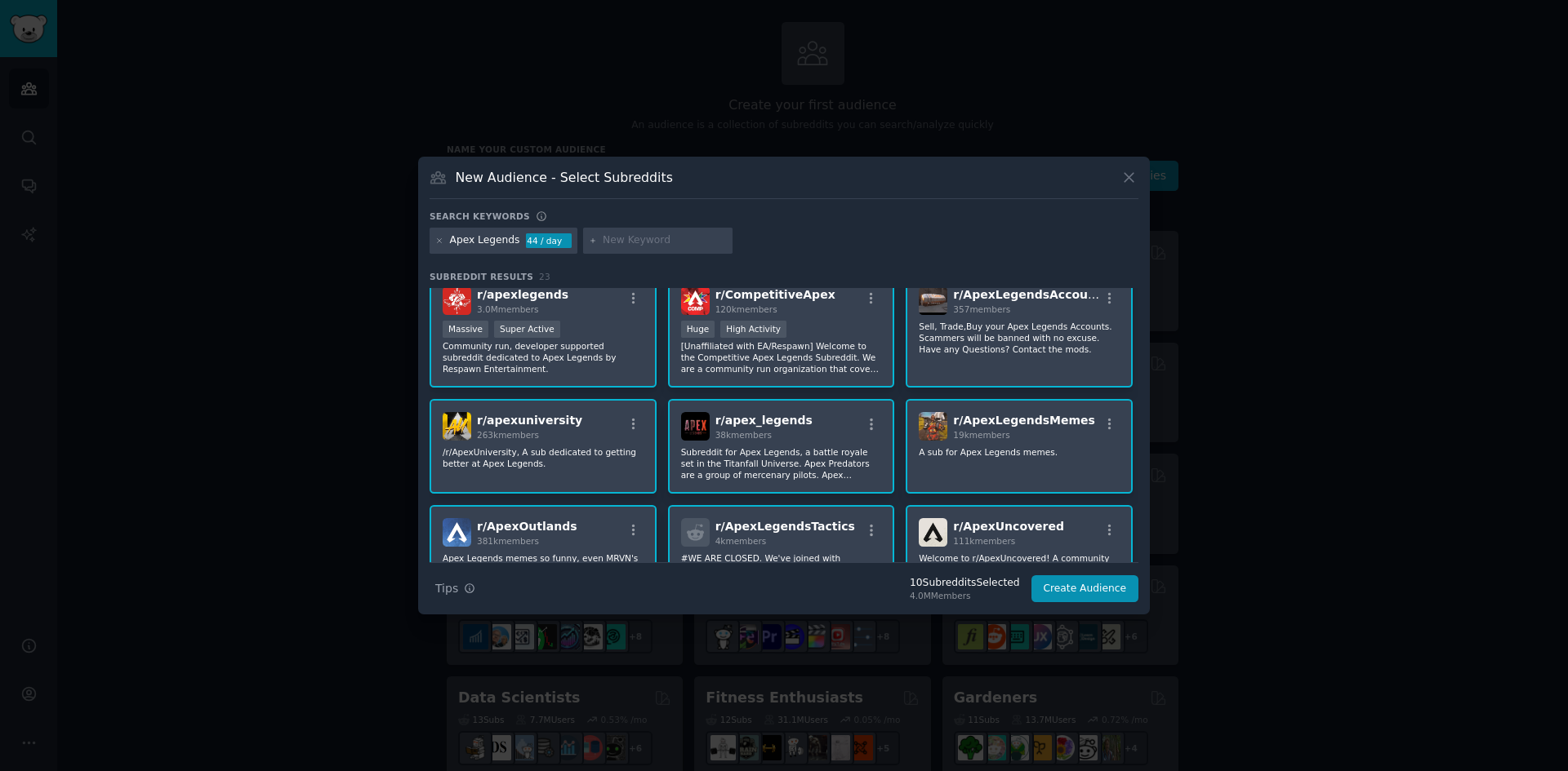
scroll to position [0, 0]
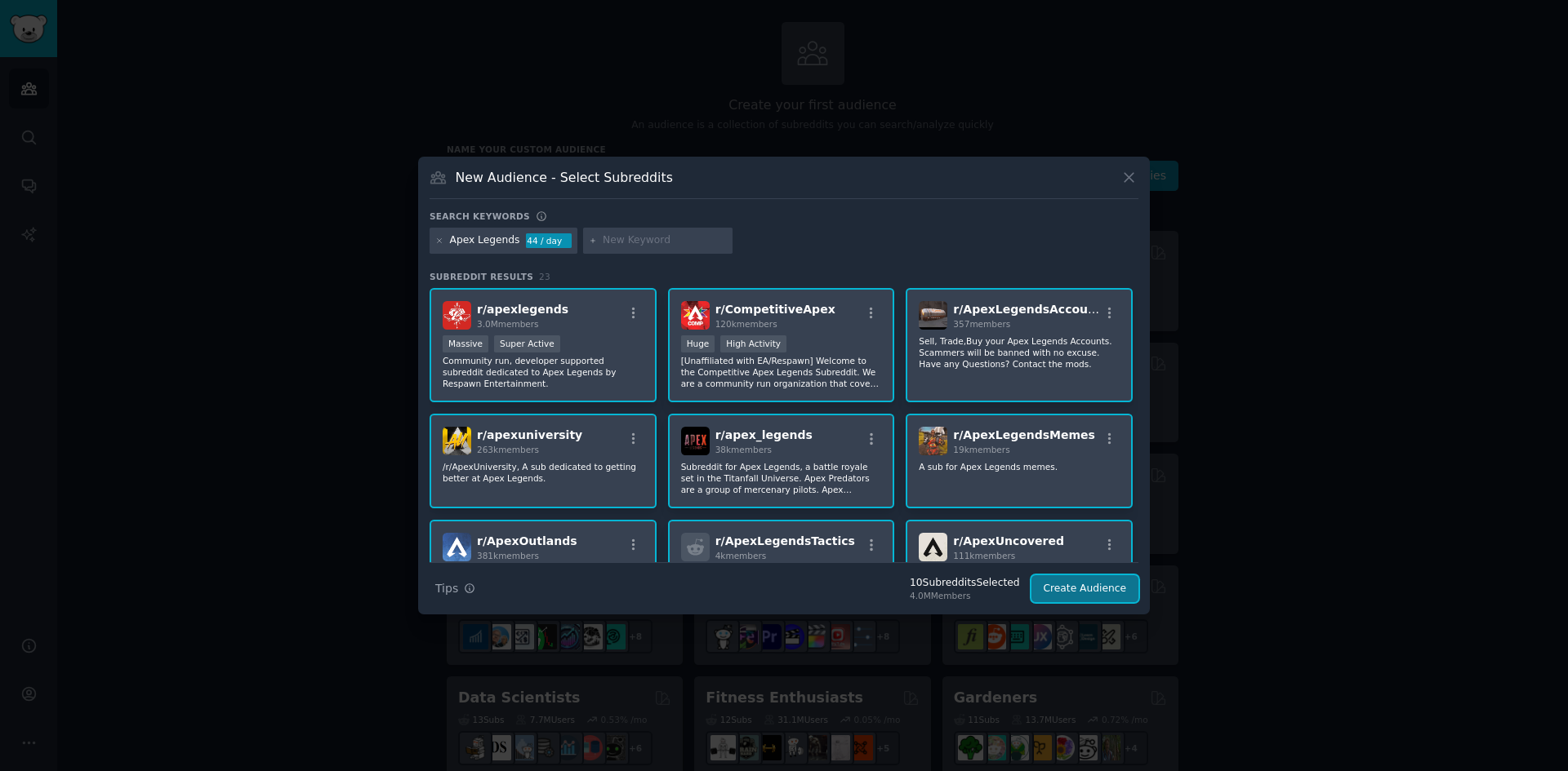
click at [1092, 592] on button "Create Audience" at bounding box center [1085, 589] width 108 height 28
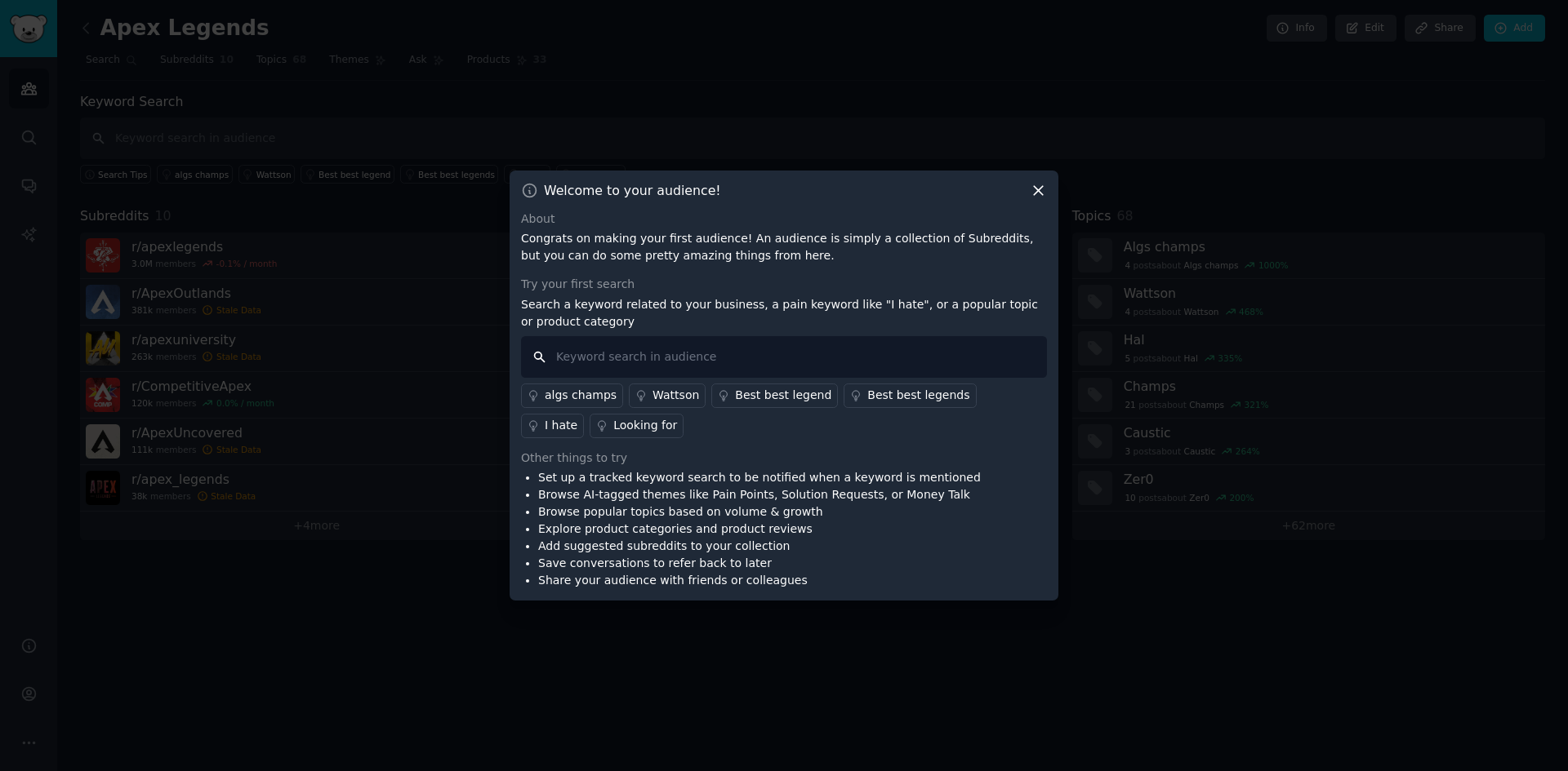
click at [618, 358] on input "text" at bounding box center [784, 356] width 526 height 42
click at [675, 354] on input "text" at bounding box center [784, 356] width 526 height 42
type input "Apex Legends Rank up"
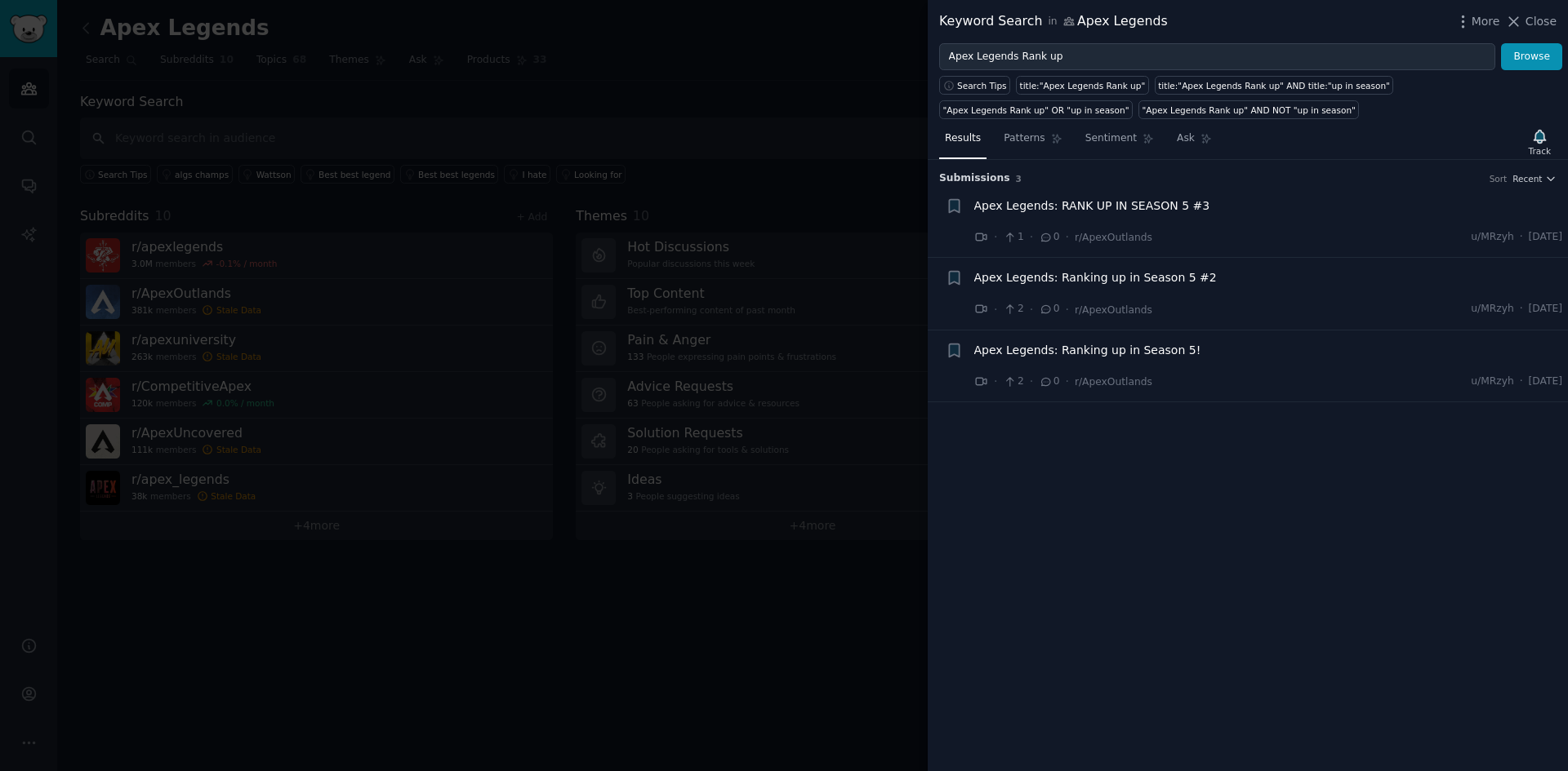
click at [789, 70] on div at bounding box center [784, 385] width 1568 height 771
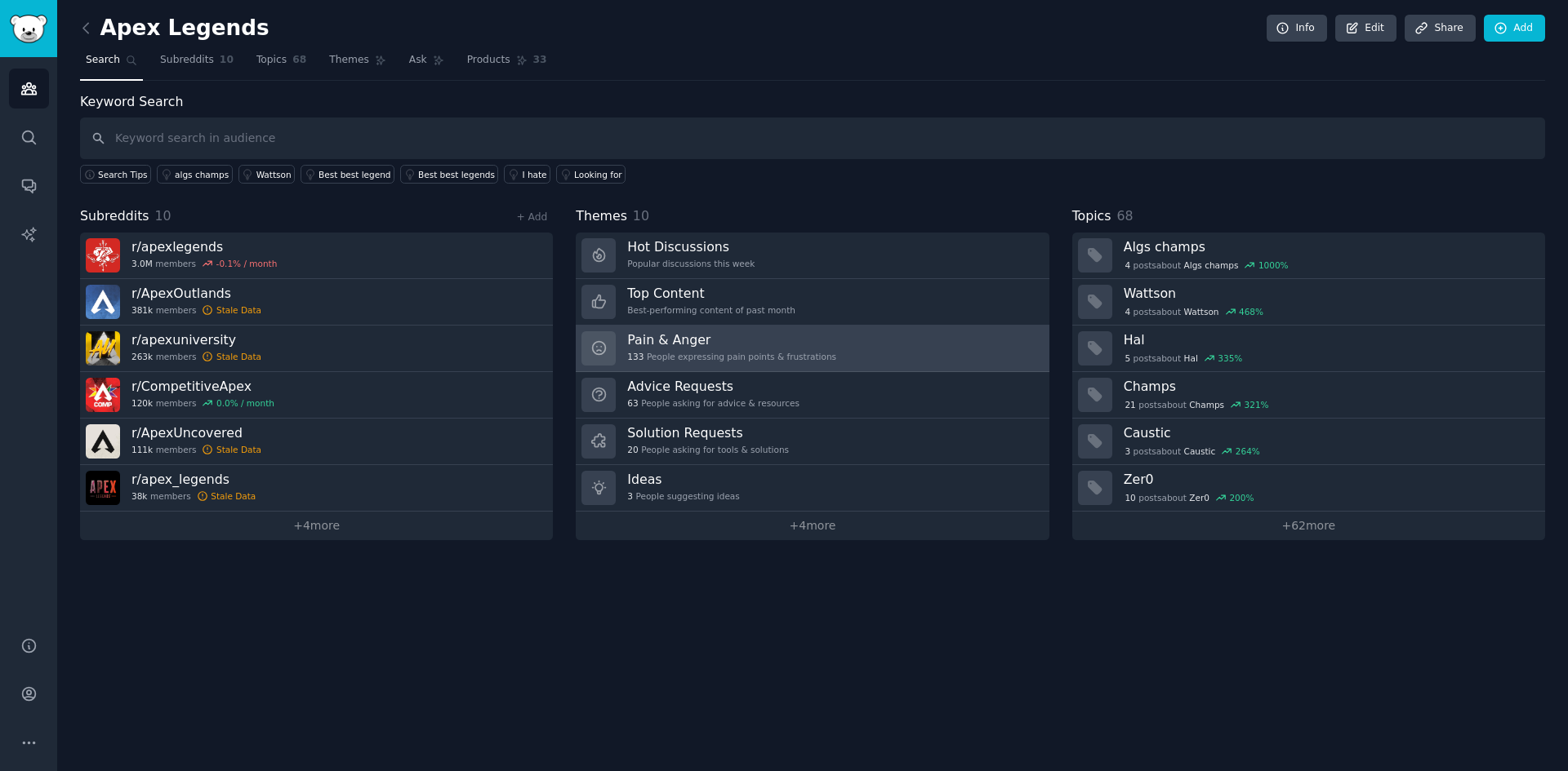
click at [767, 360] on div "133 People expressing pain points & frustrations" at bounding box center [732, 356] width 209 height 12
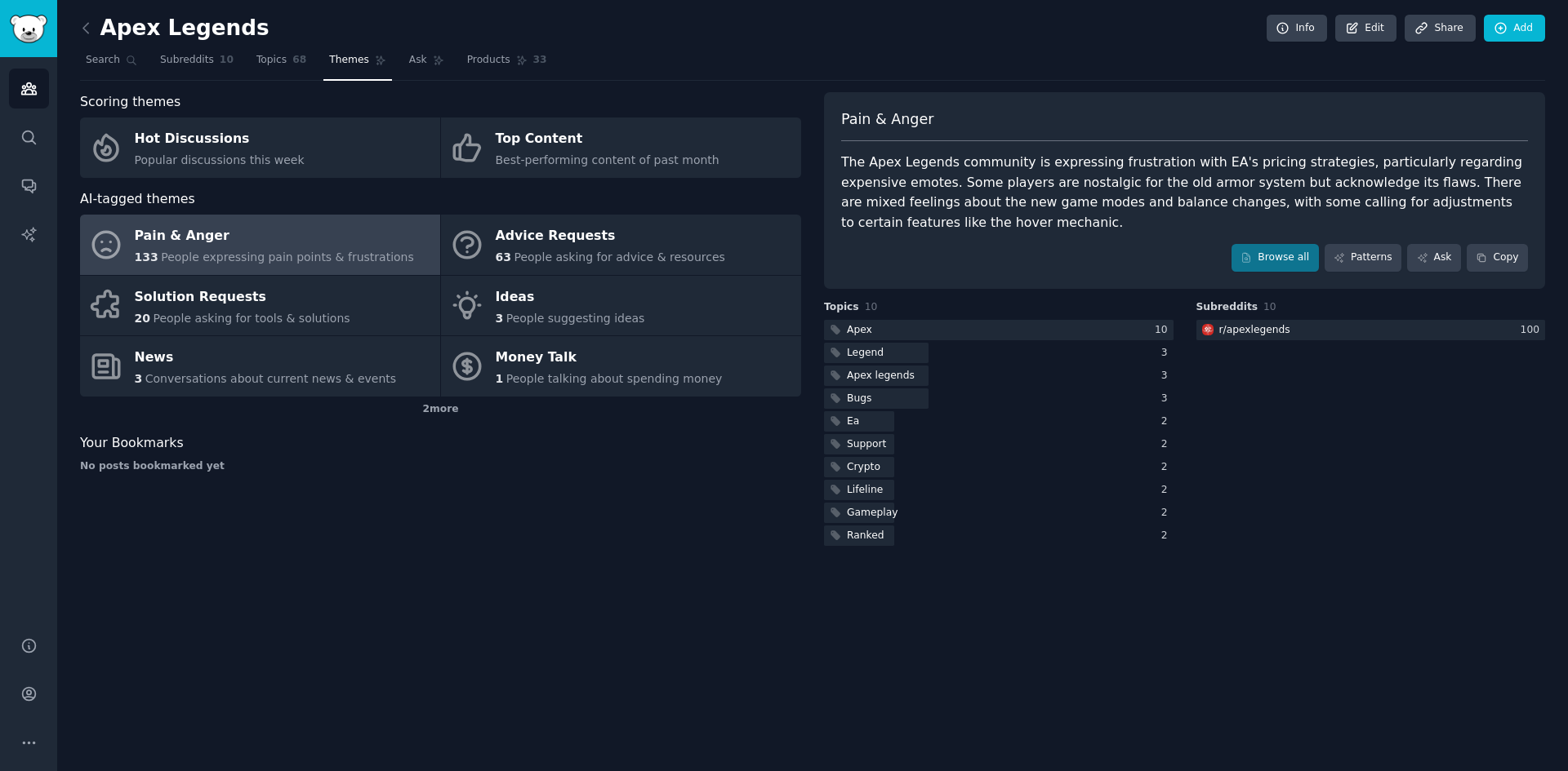
click at [325, 255] on span "People expressing pain points & frustrations" at bounding box center [287, 256] width 253 height 13
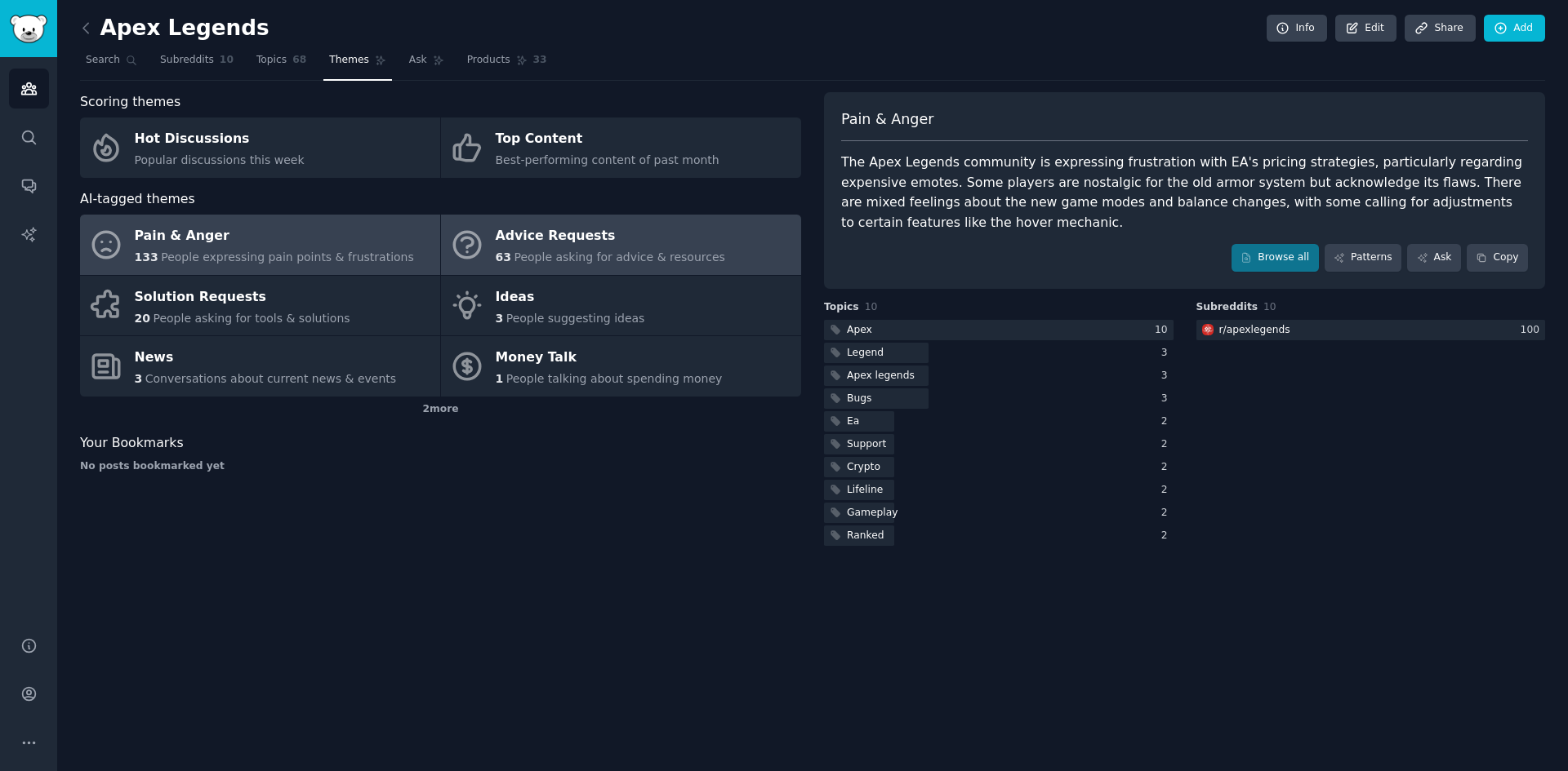
click at [596, 253] on span "People asking for advice & resources" at bounding box center [620, 256] width 211 height 13
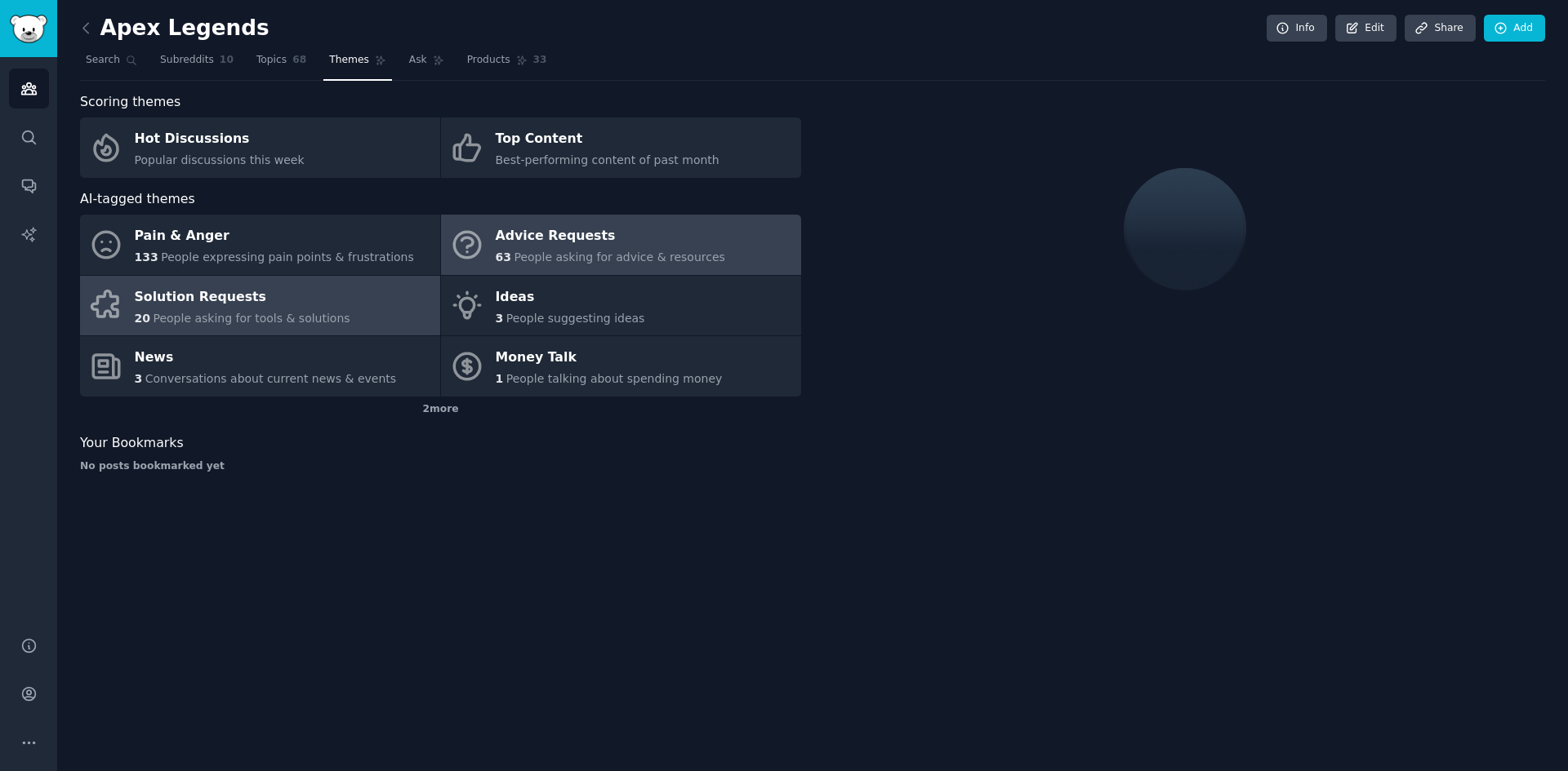
click at [310, 307] on div "Solution Requests" at bounding box center [242, 297] width 215 height 26
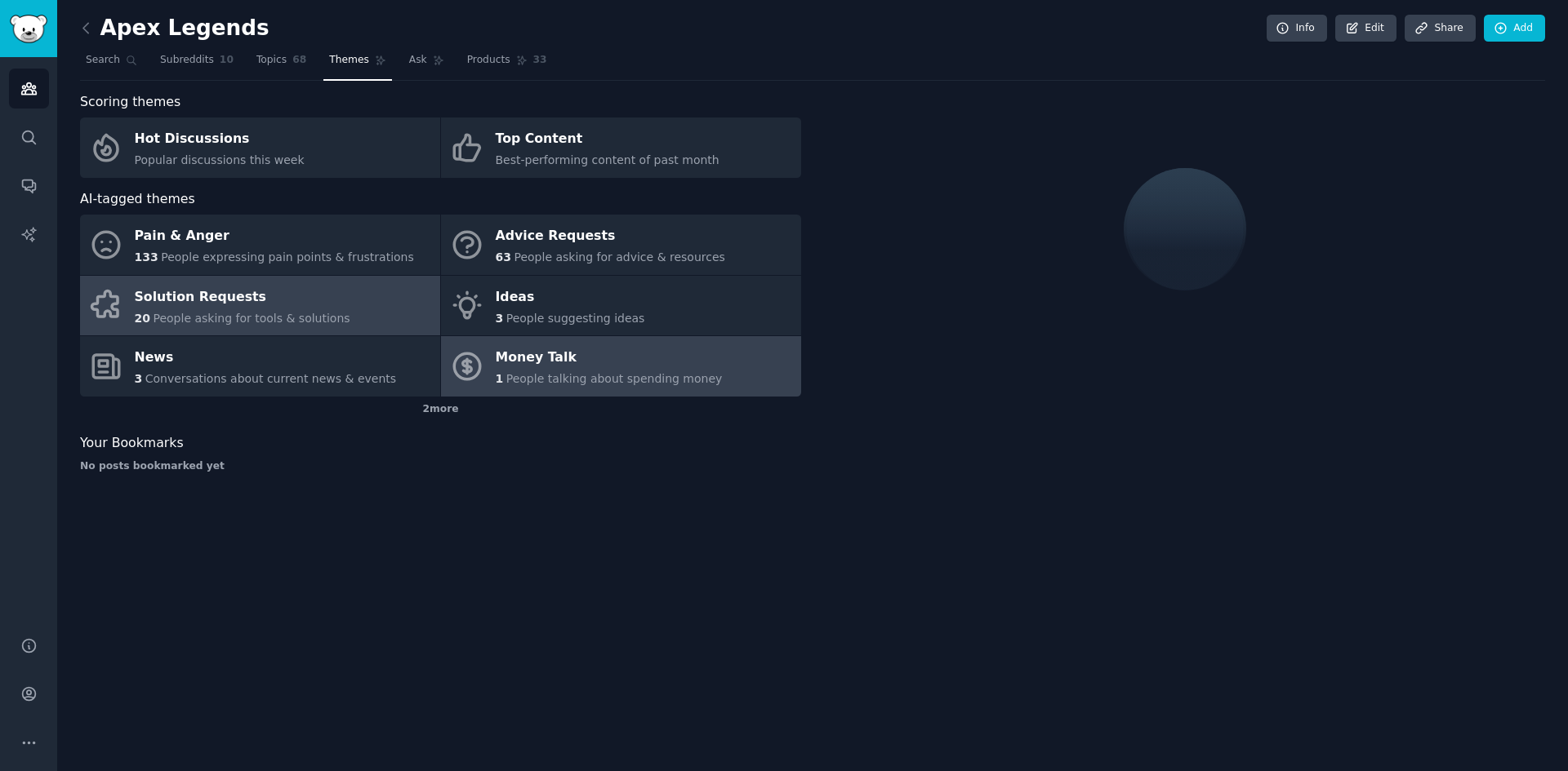
click at [619, 374] on span "People talking about spending money" at bounding box center [614, 379] width 216 height 13
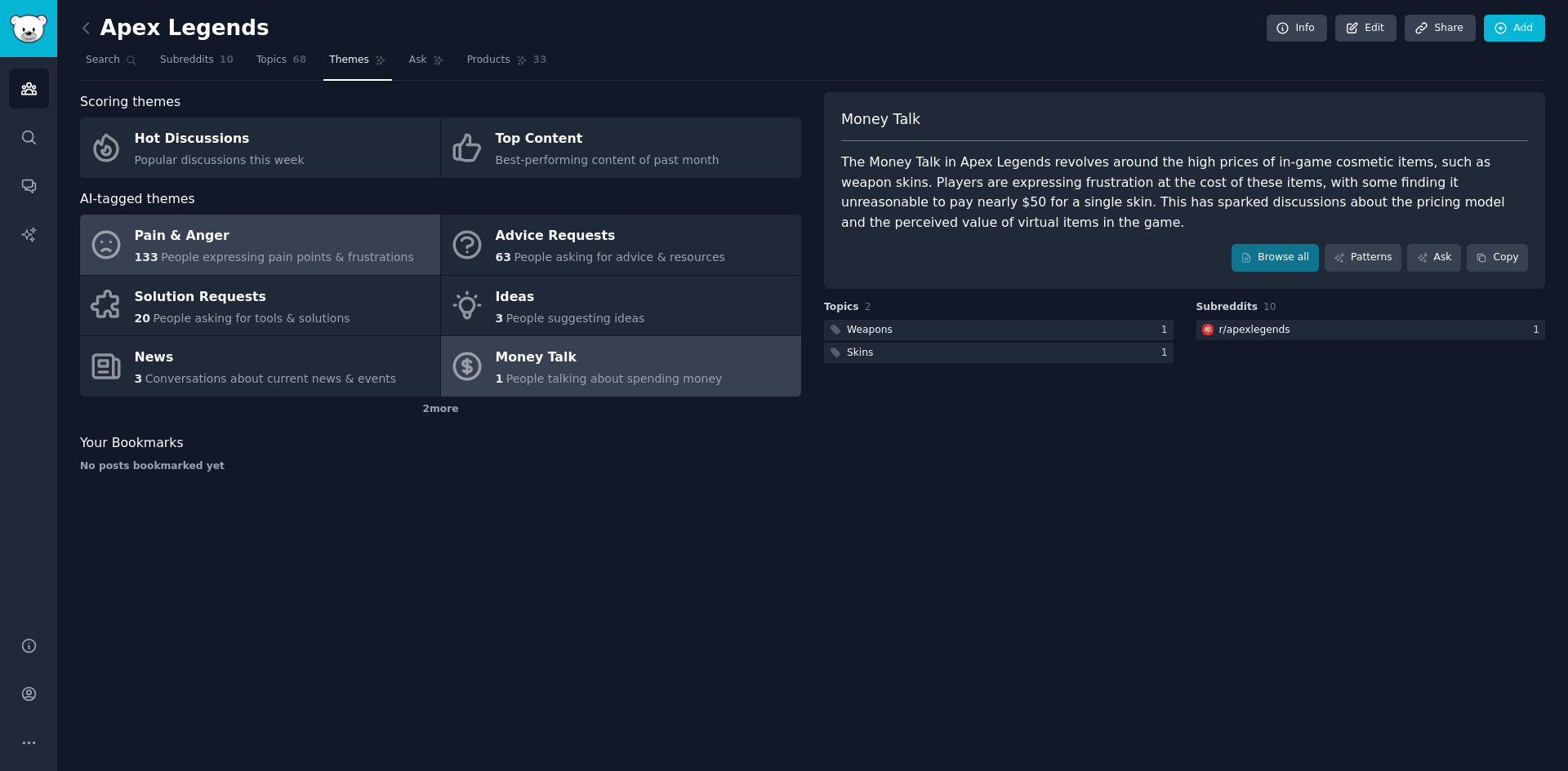
click at [339, 247] on div "Pain & Anger" at bounding box center [274, 236] width 279 height 26
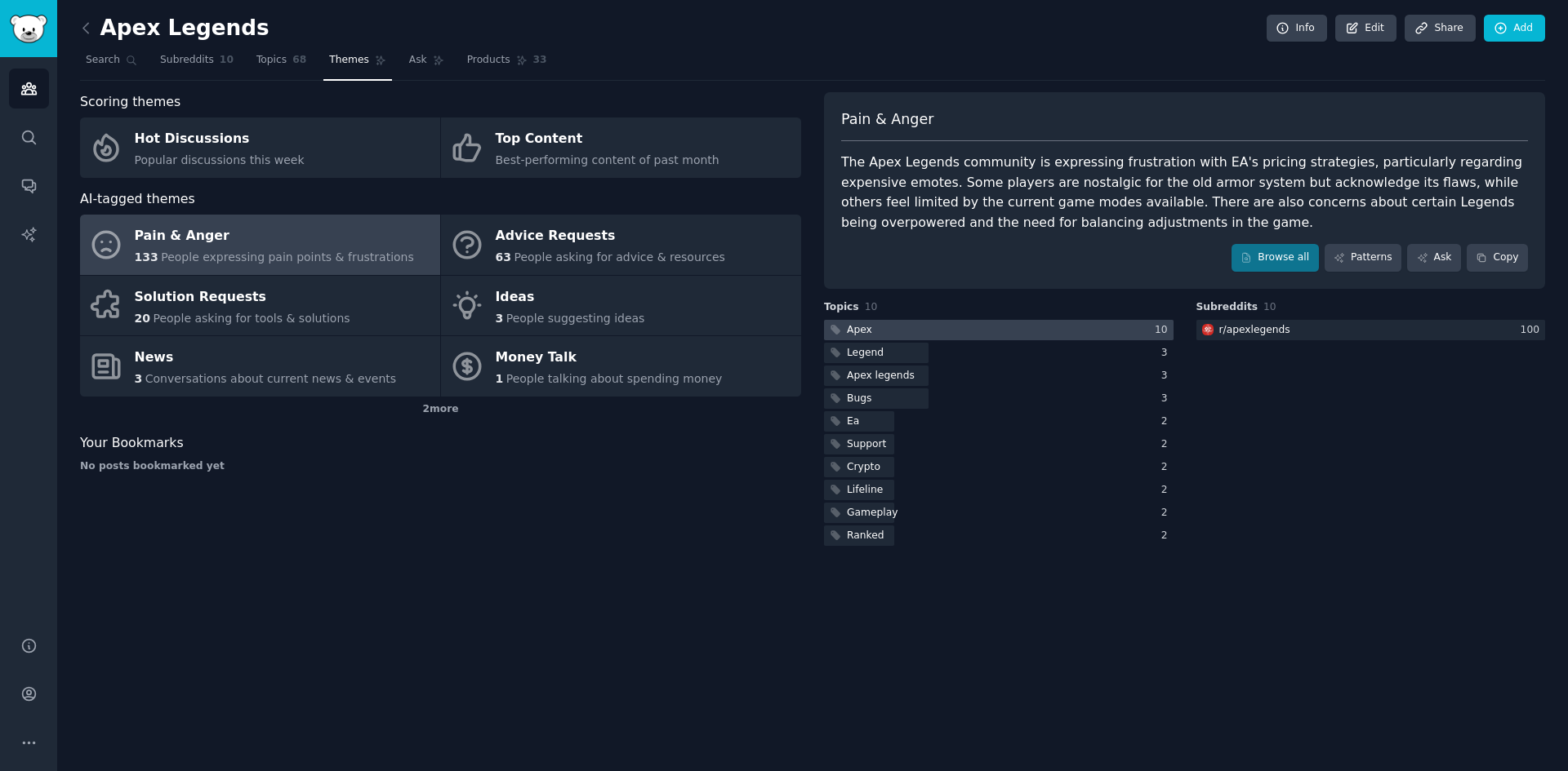
click at [912, 332] on div at bounding box center [999, 330] width 350 height 21
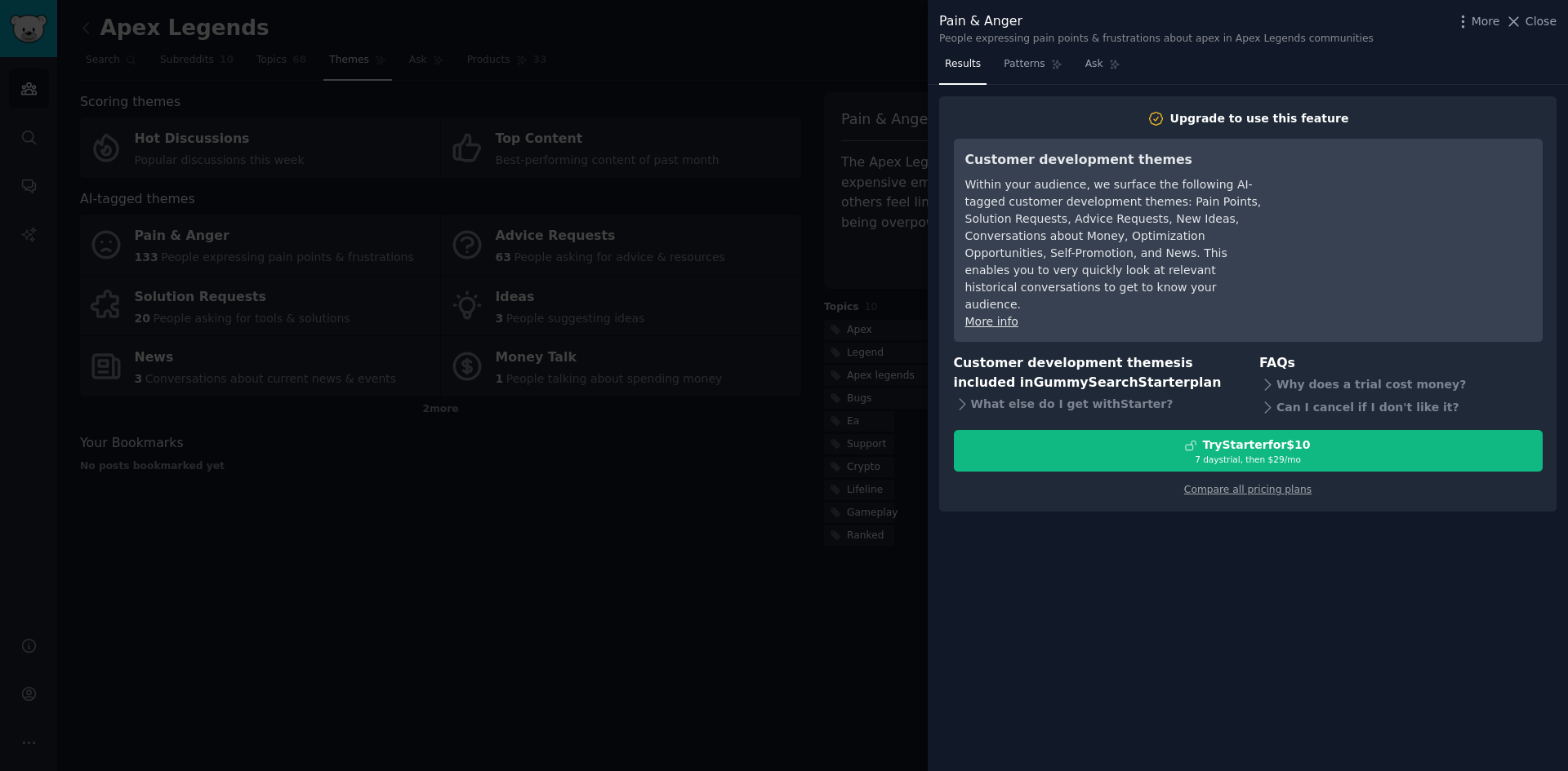
click at [808, 79] on div at bounding box center [784, 385] width 1568 height 771
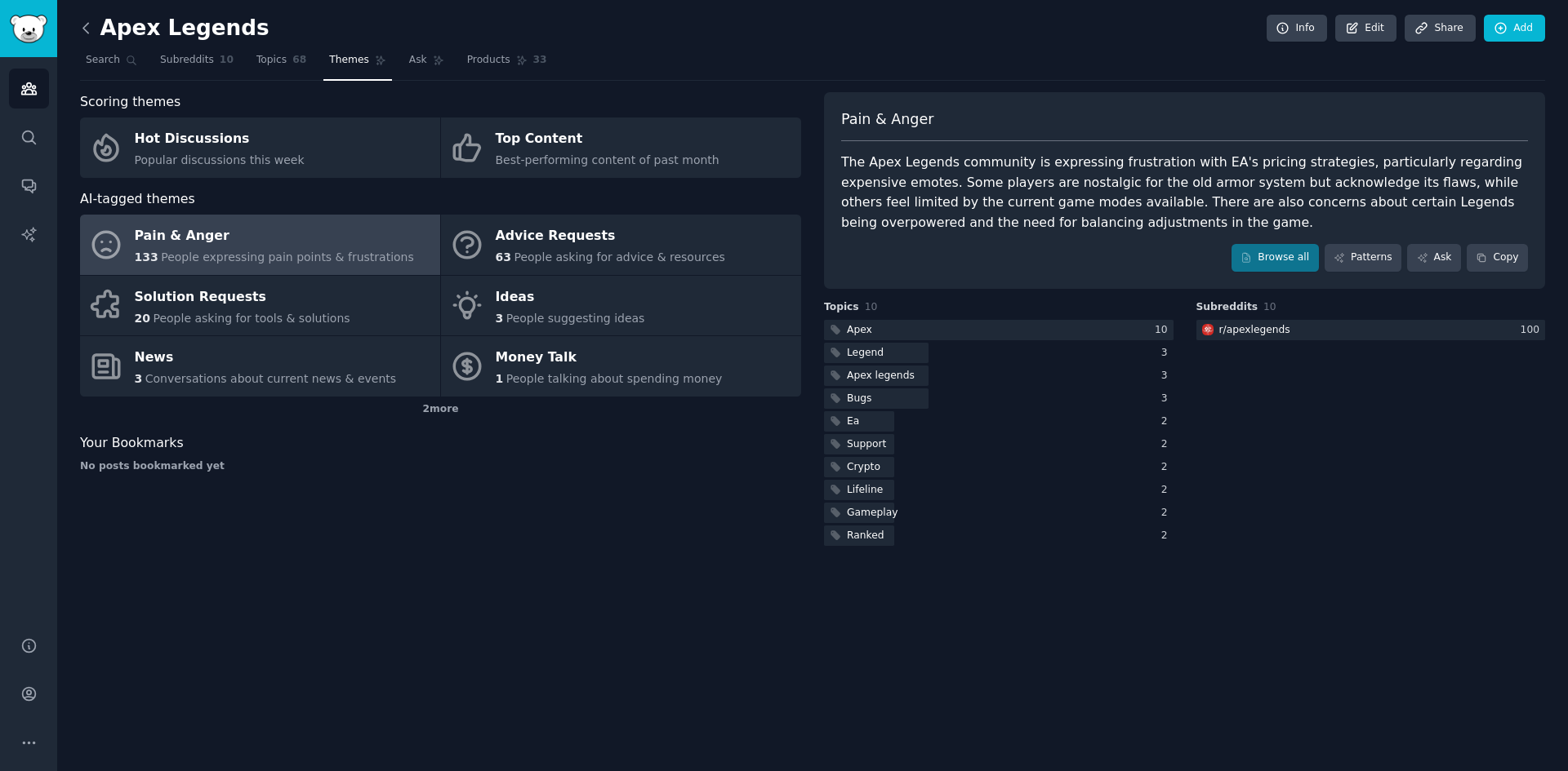
click at [86, 30] on icon at bounding box center [85, 28] width 4 height 10
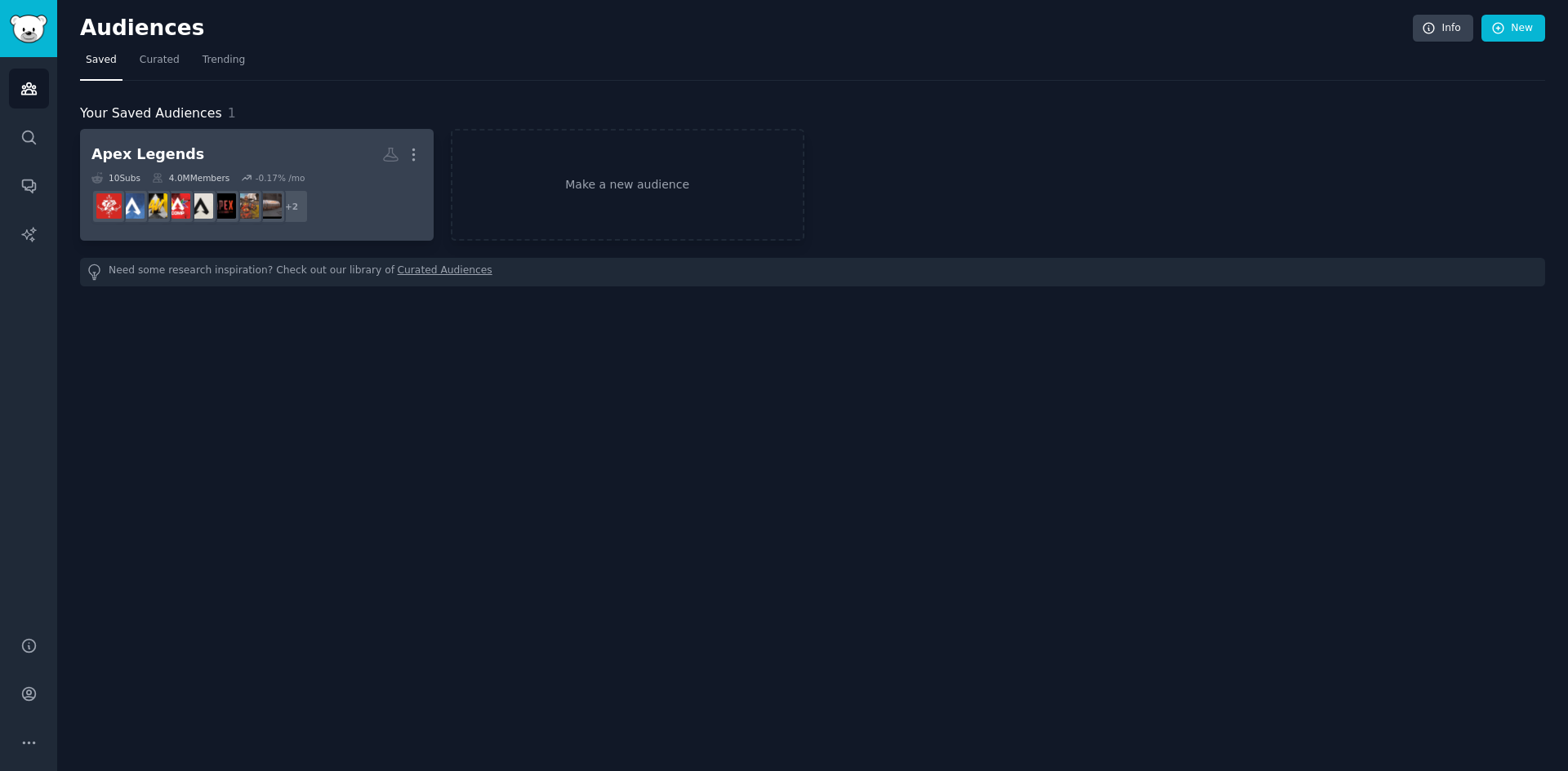
click at [361, 203] on dd "+ 2" at bounding box center [257, 206] width 331 height 46
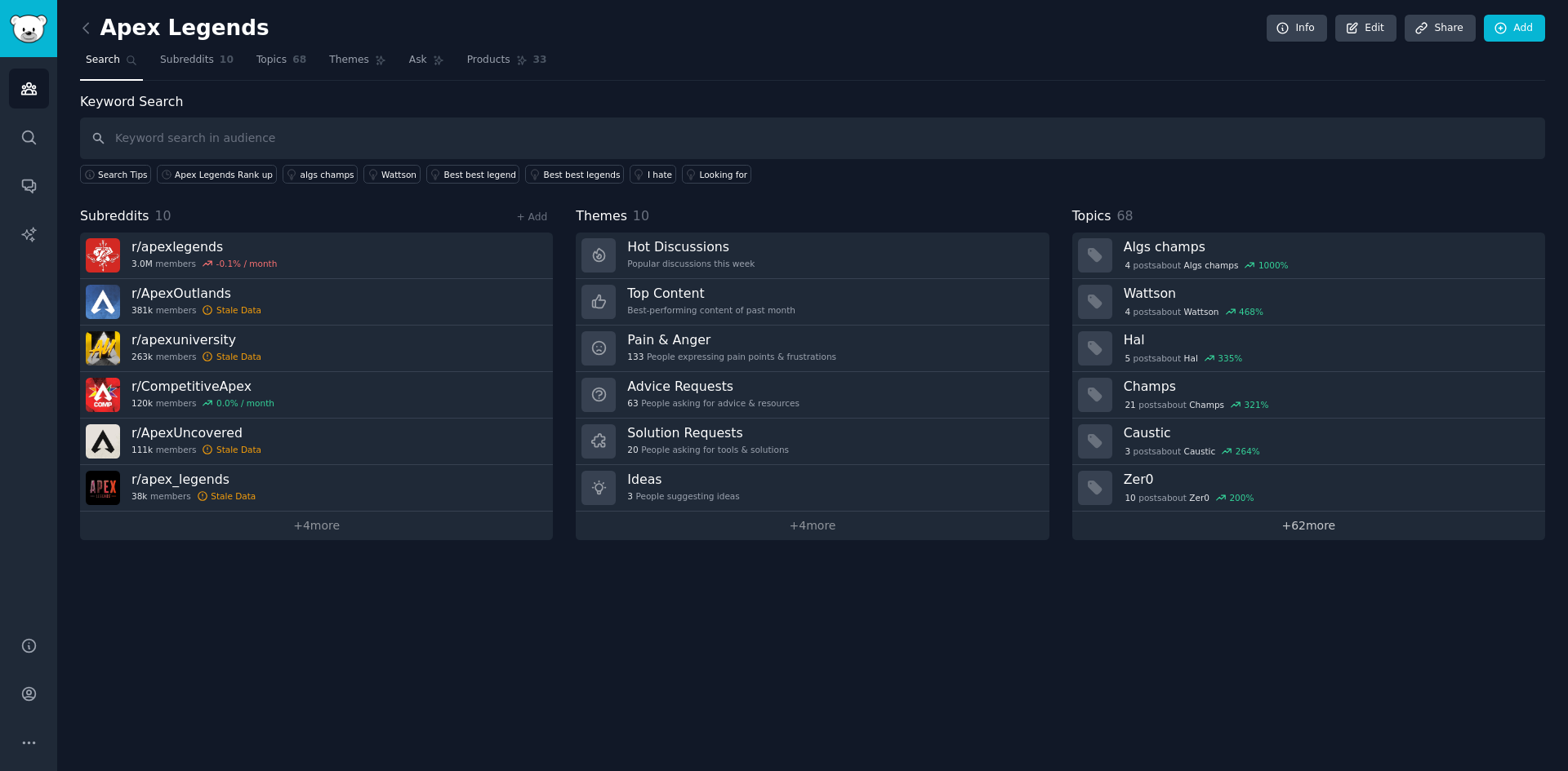
click at [1311, 526] on link "+ 62 more" at bounding box center [1309, 526] width 473 height 29
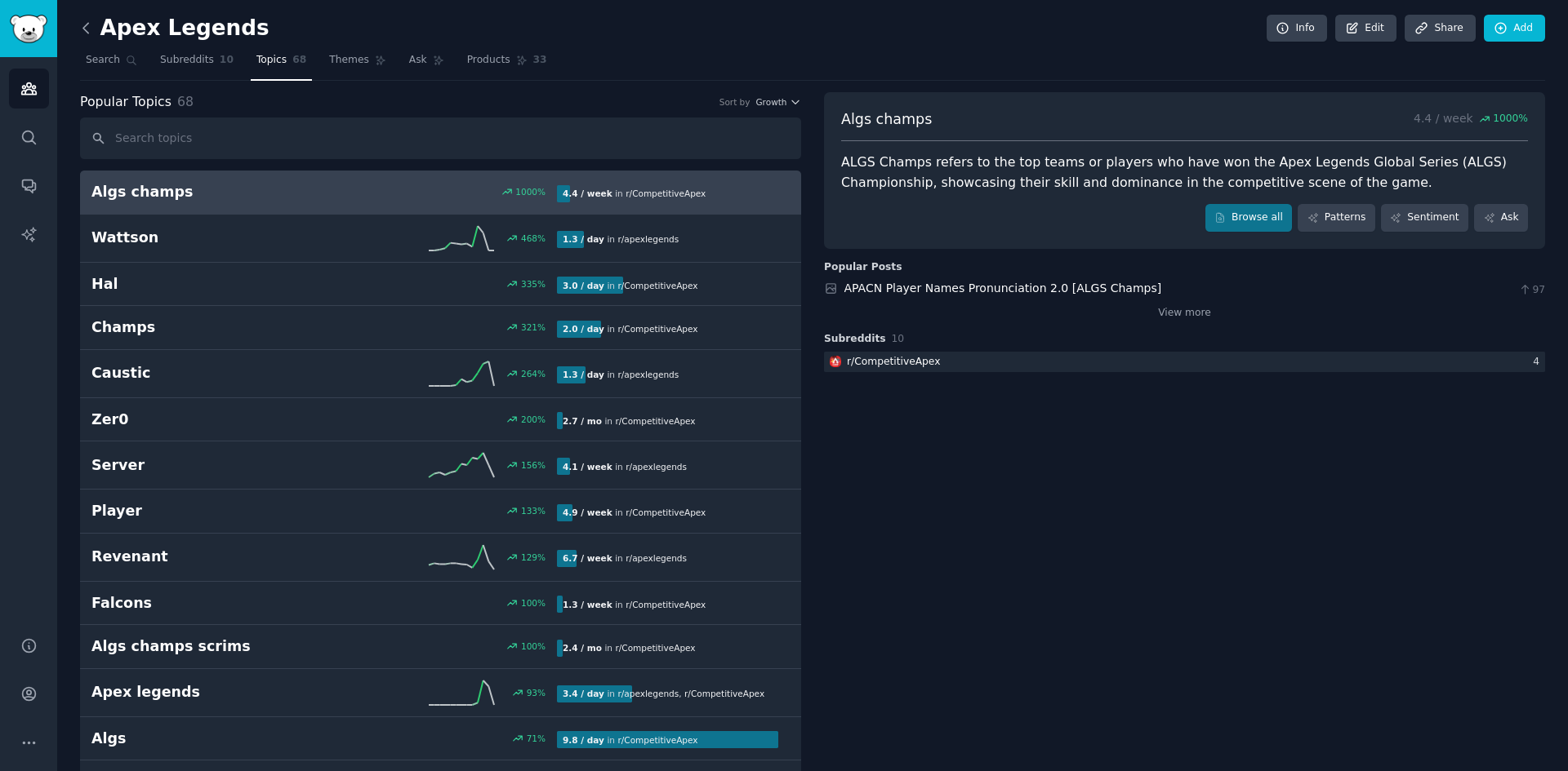
click at [81, 29] on icon at bounding box center [86, 28] width 17 height 17
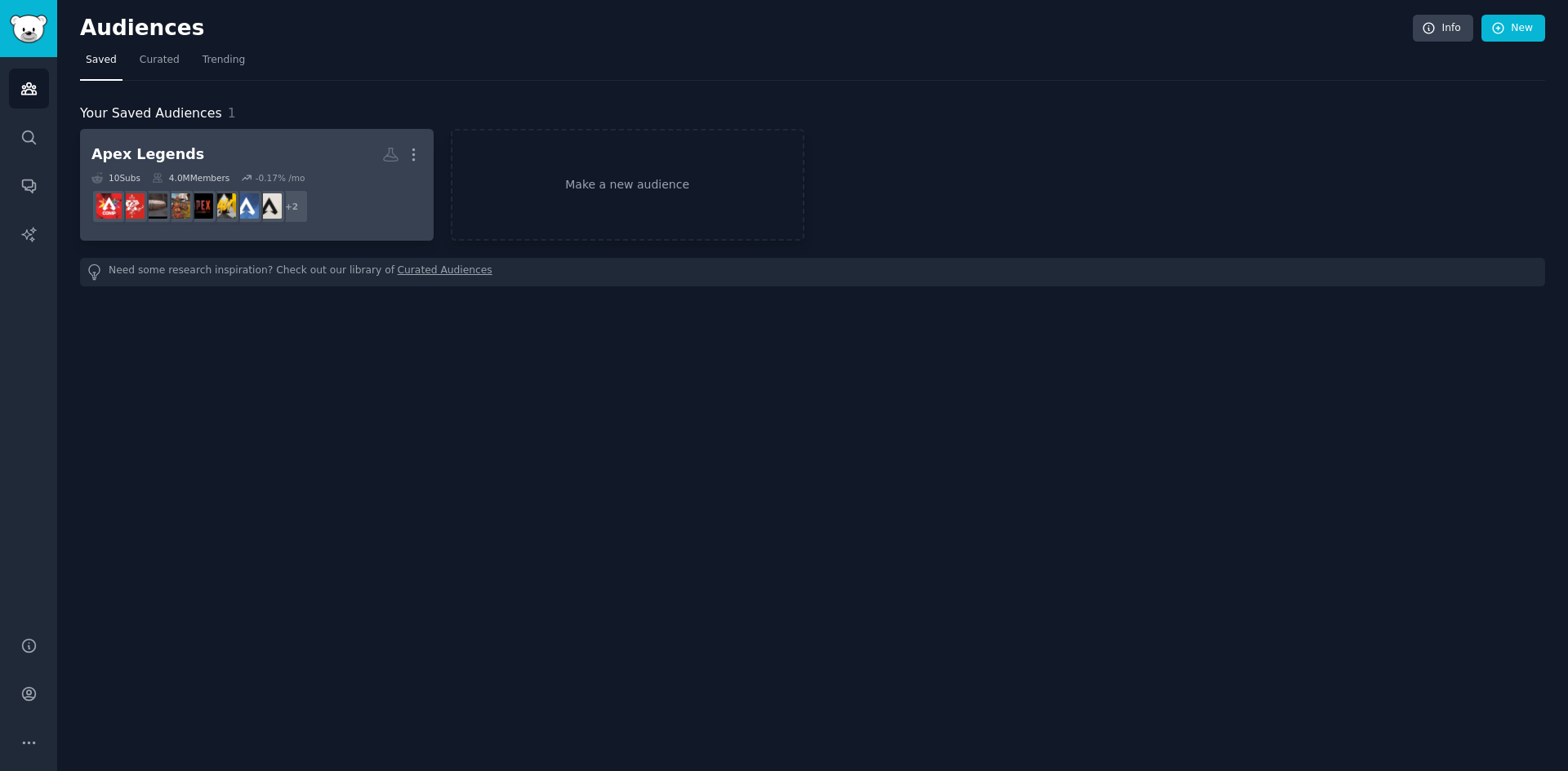
click at [348, 213] on dd "r/CompetitiveApex + 2" at bounding box center [257, 206] width 331 height 46
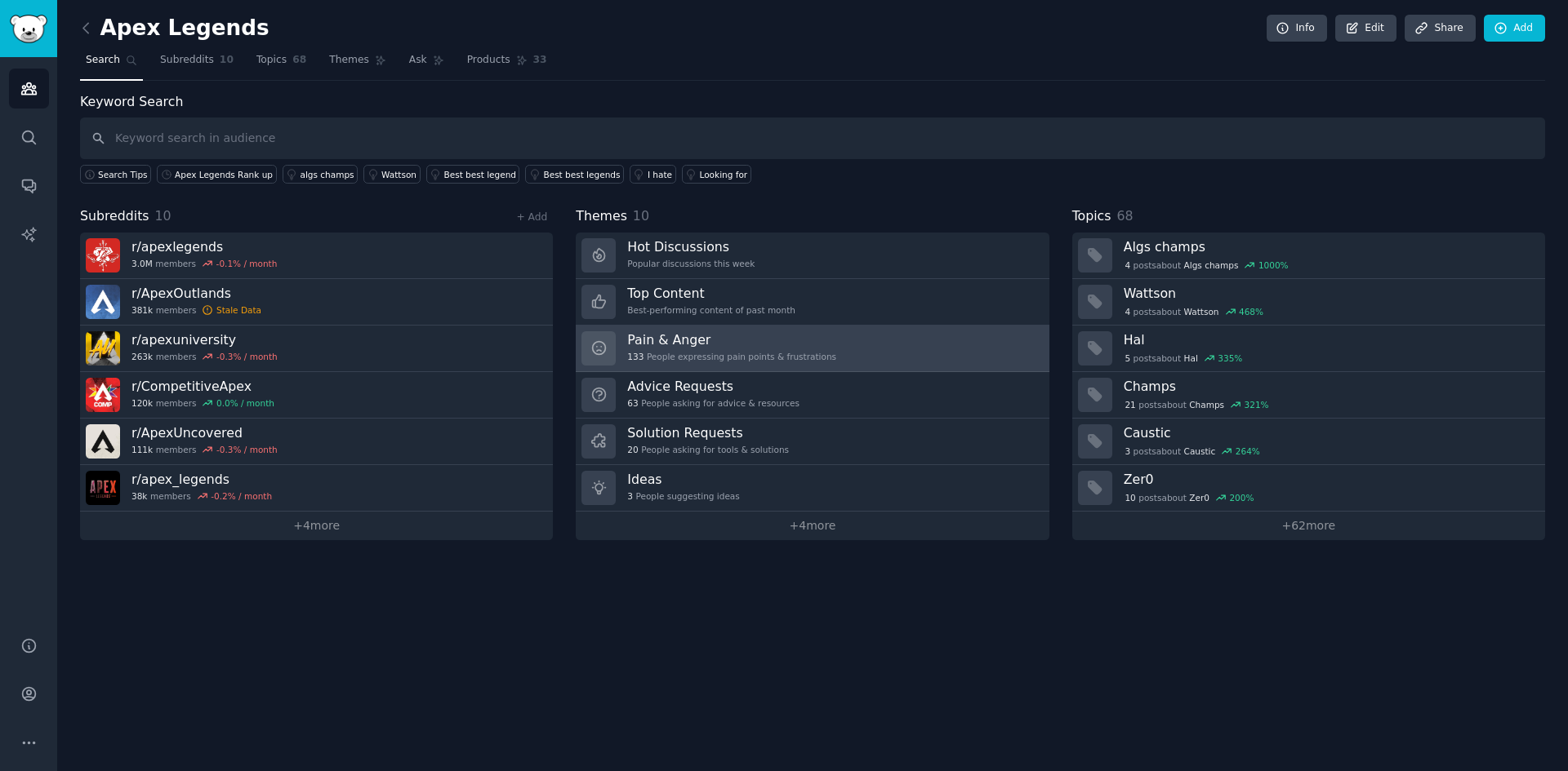
click at [757, 350] on div "Pain & Anger 133 People expressing pain points & frustrations" at bounding box center [732, 348] width 209 height 34
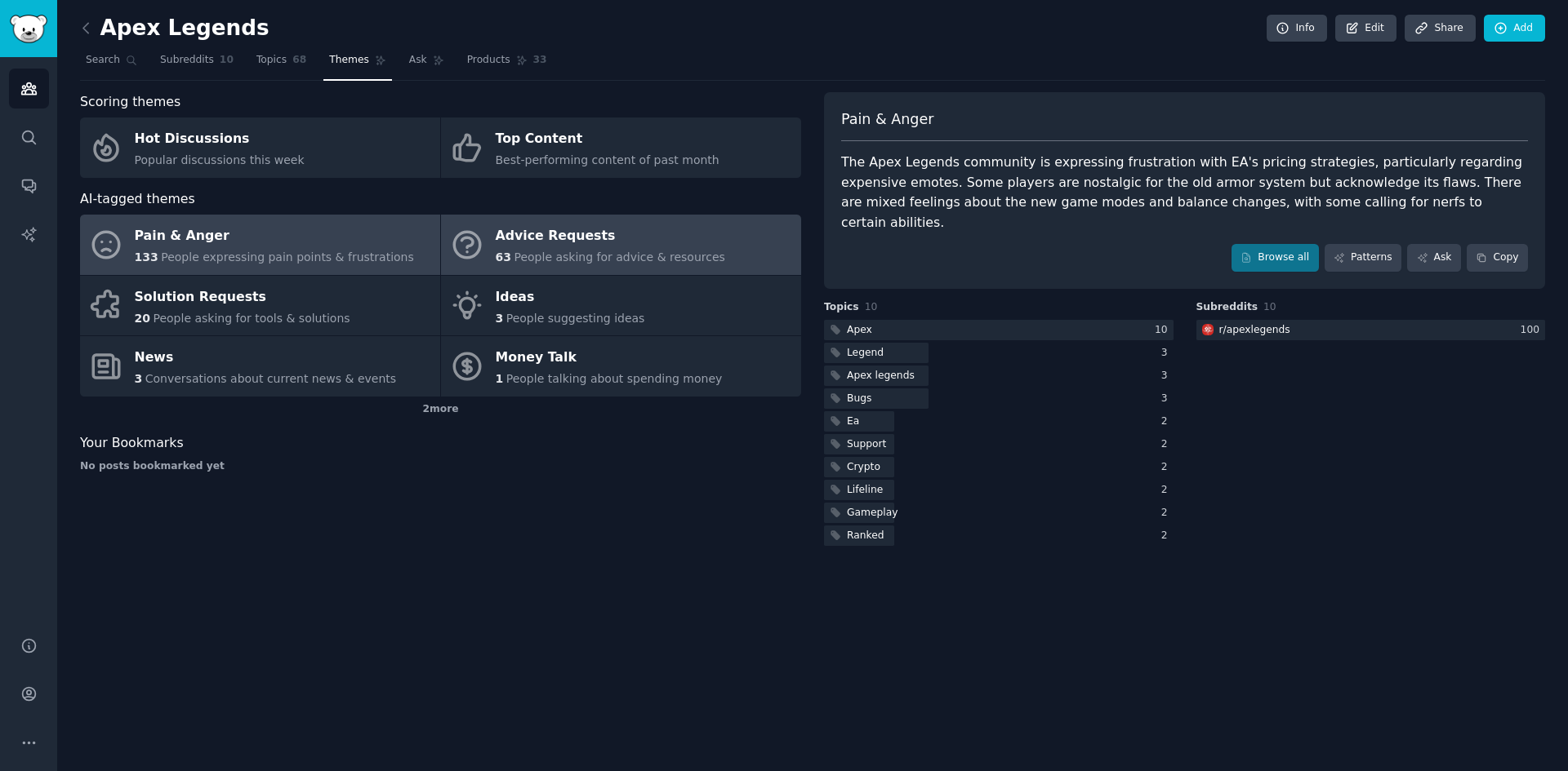
click at [552, 246] on div "Advice Requests" at bounding box center [611, 236] width 230 height 26
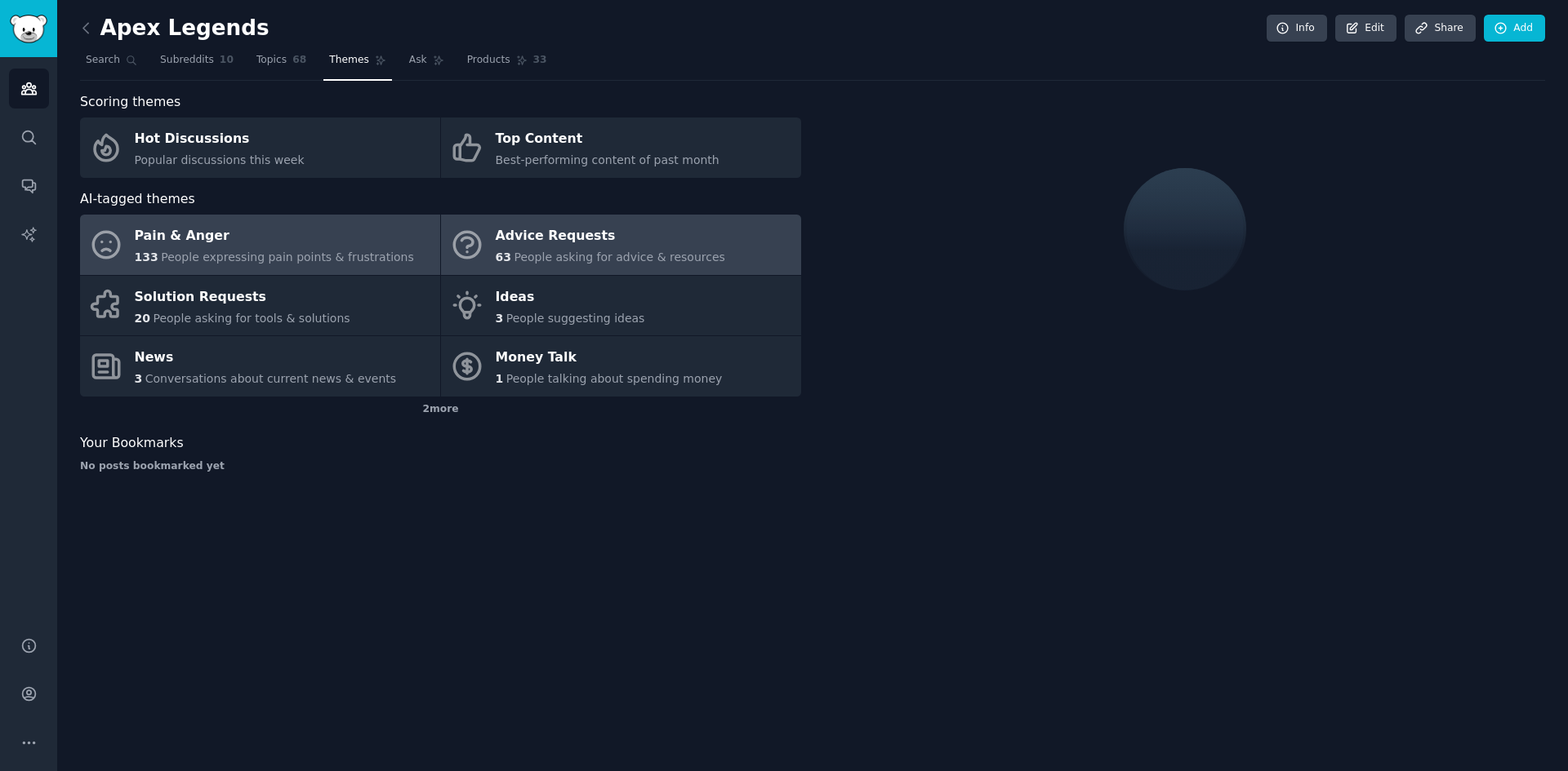
click at [291, 247] on div "Pain & Anger" at bounding box center [274, 236] width 279 height 26
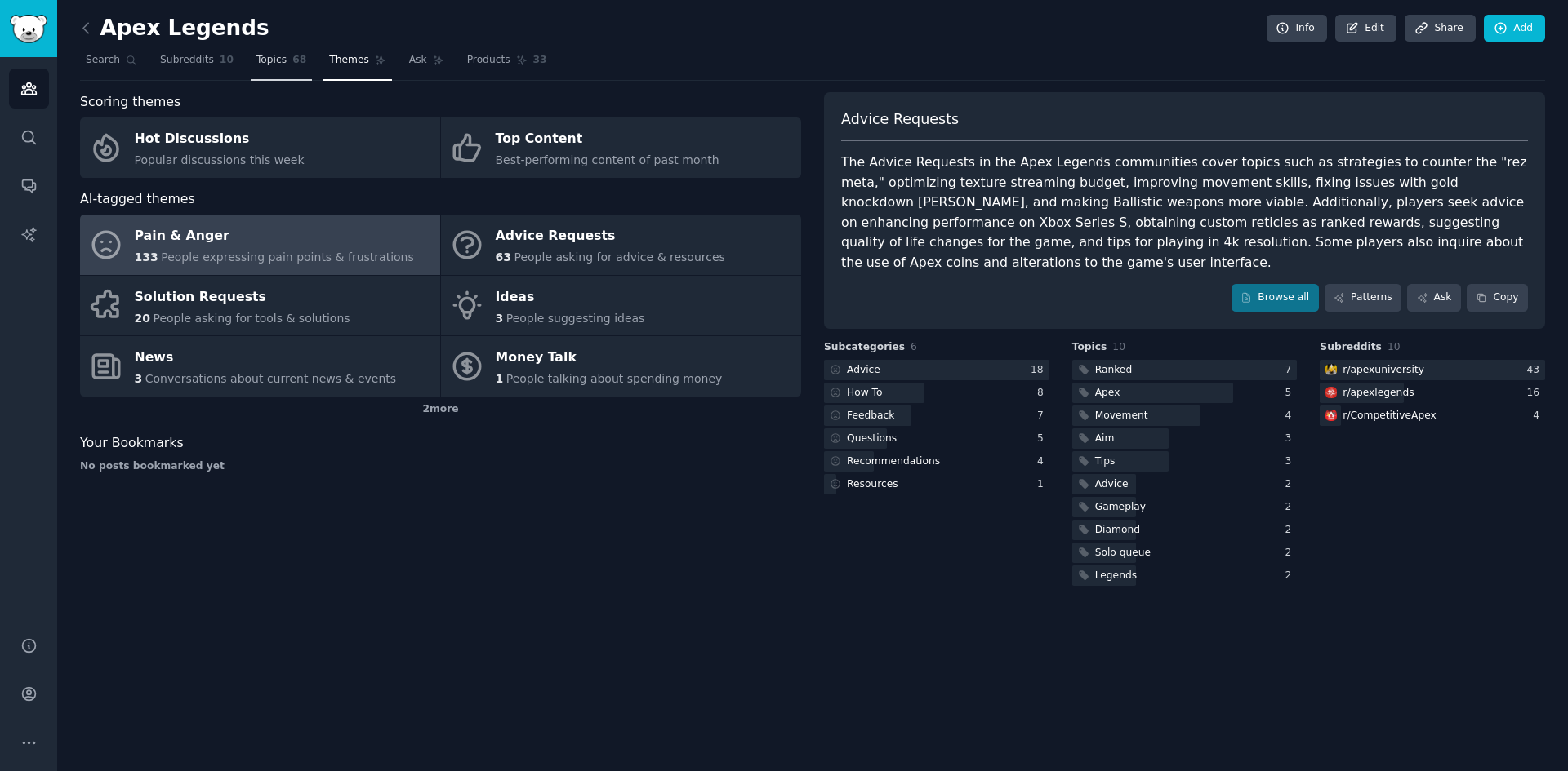
click at [260, 65] on span "Topics" at bounding box center [272, 60] width 30 height 14
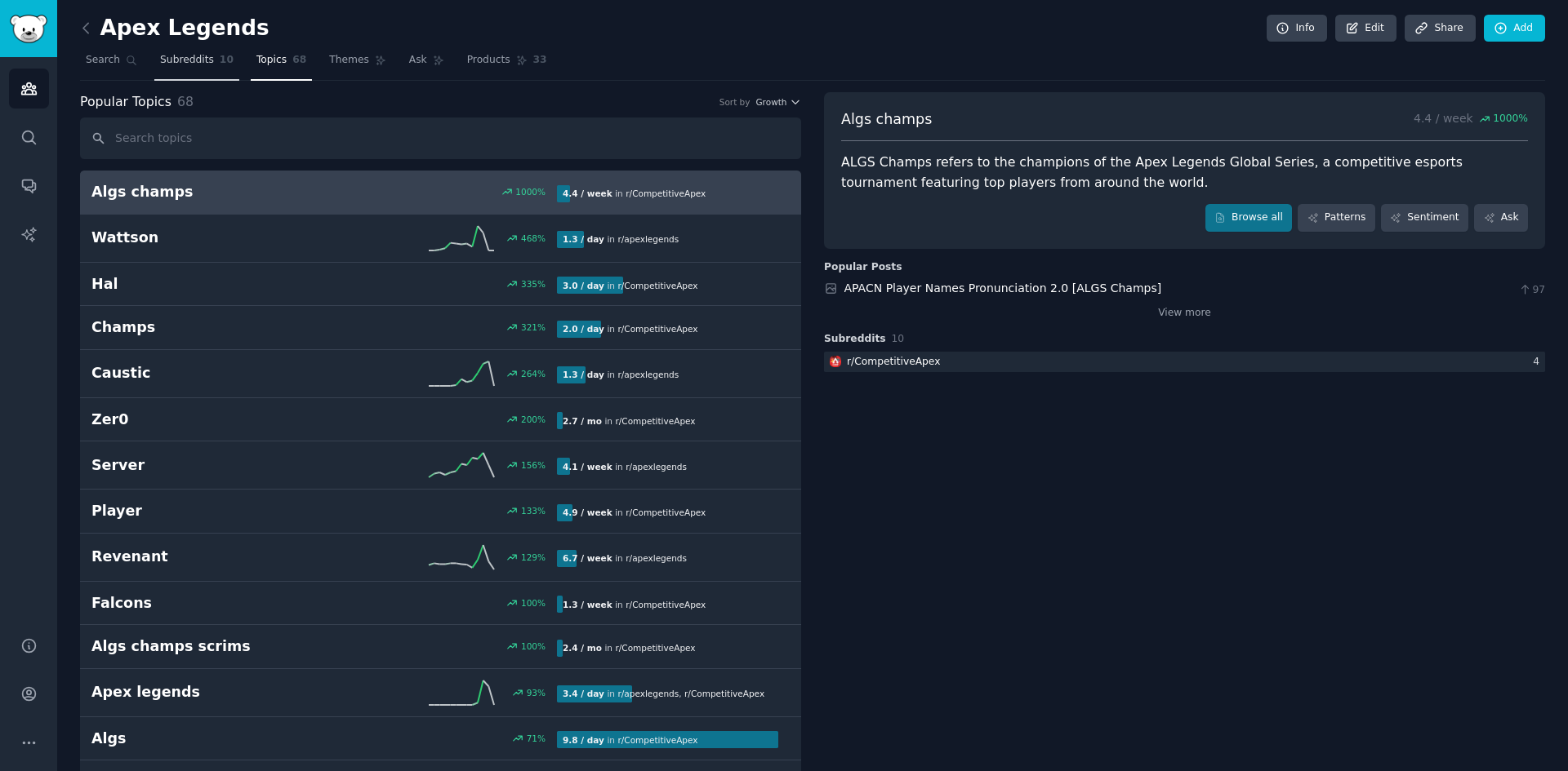
click at [186, 57] on span "Subreddits" at bounding box center [187, 60] width 54 height 14
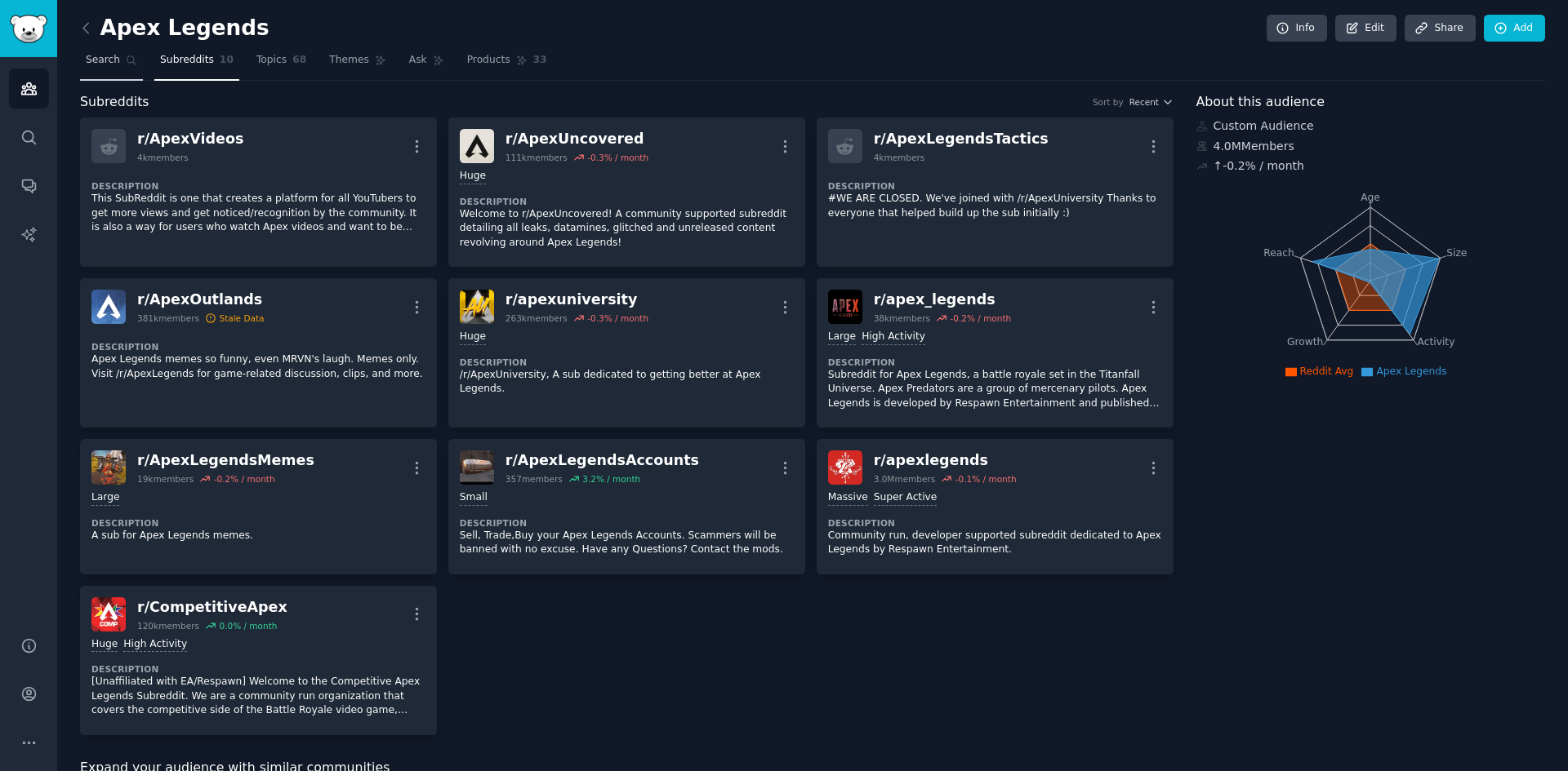
click at [91, 67] on span "Search" at bounding box center [103, 60] width 34 height 14
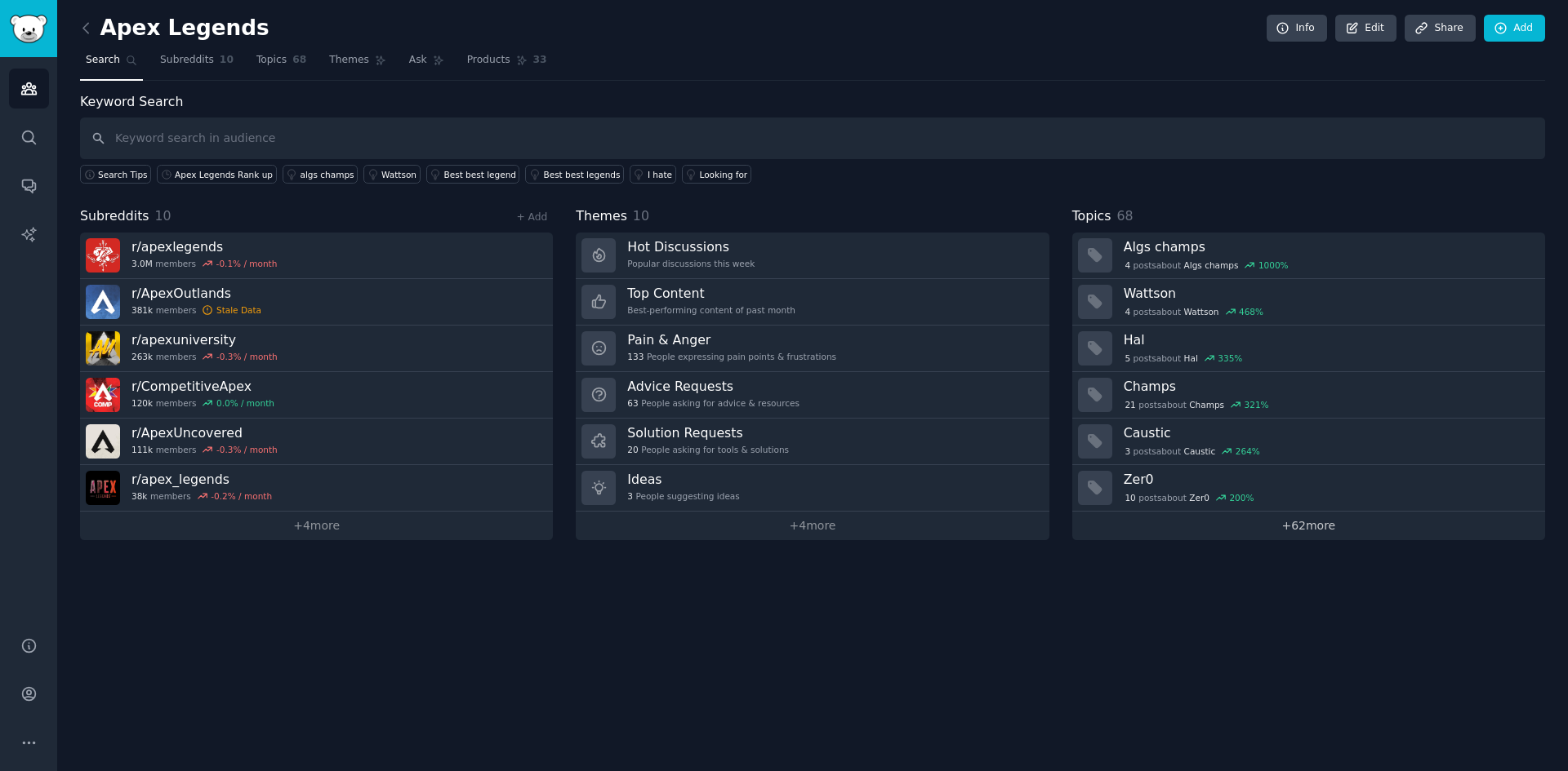
click at [1246, 524] on link "+ 62 more" at bounding box center [1309, 526] width 473 height 29
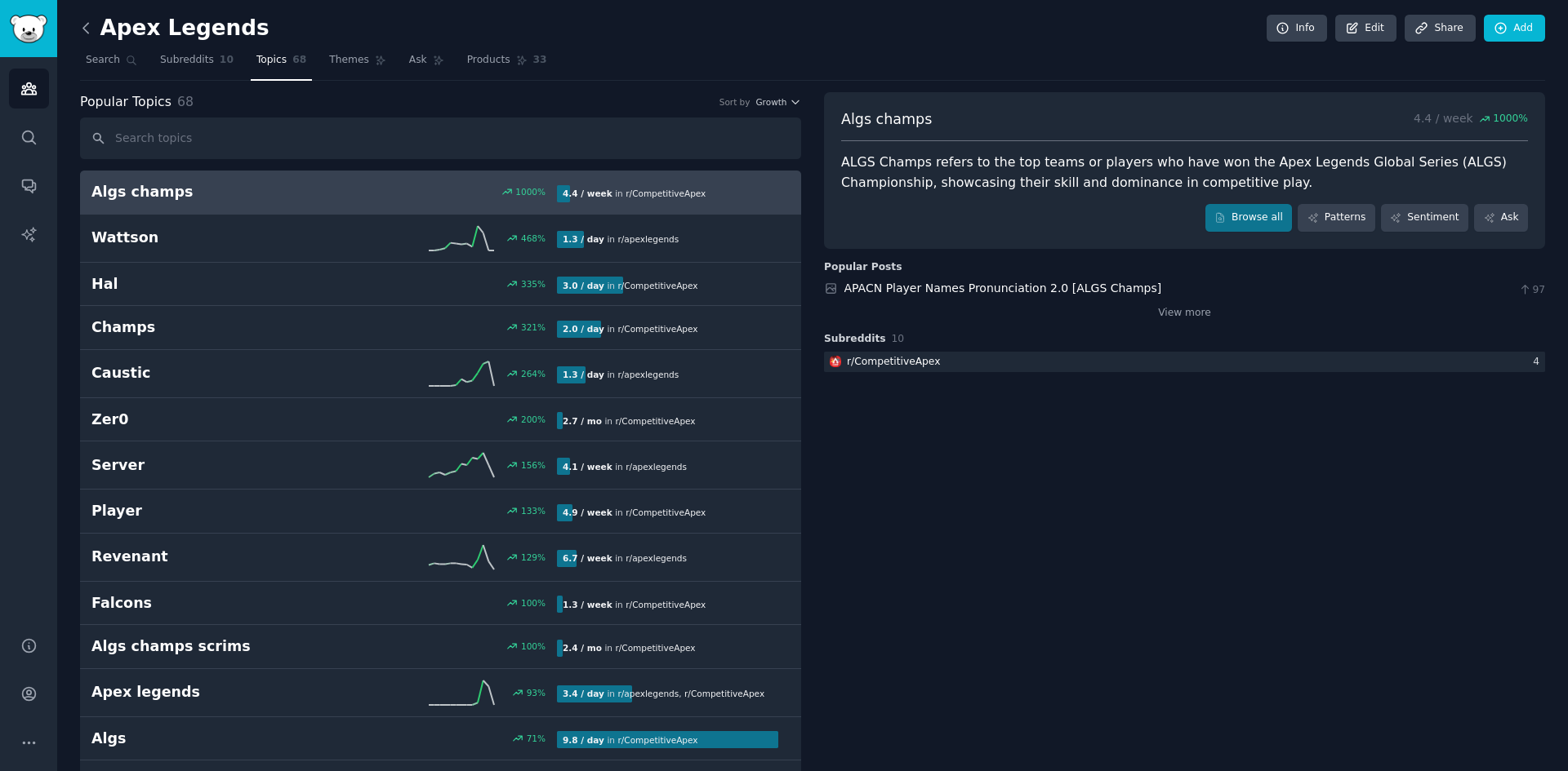
click at [91, 34] on icon at bounding box center [86, 28] width 17 height 17
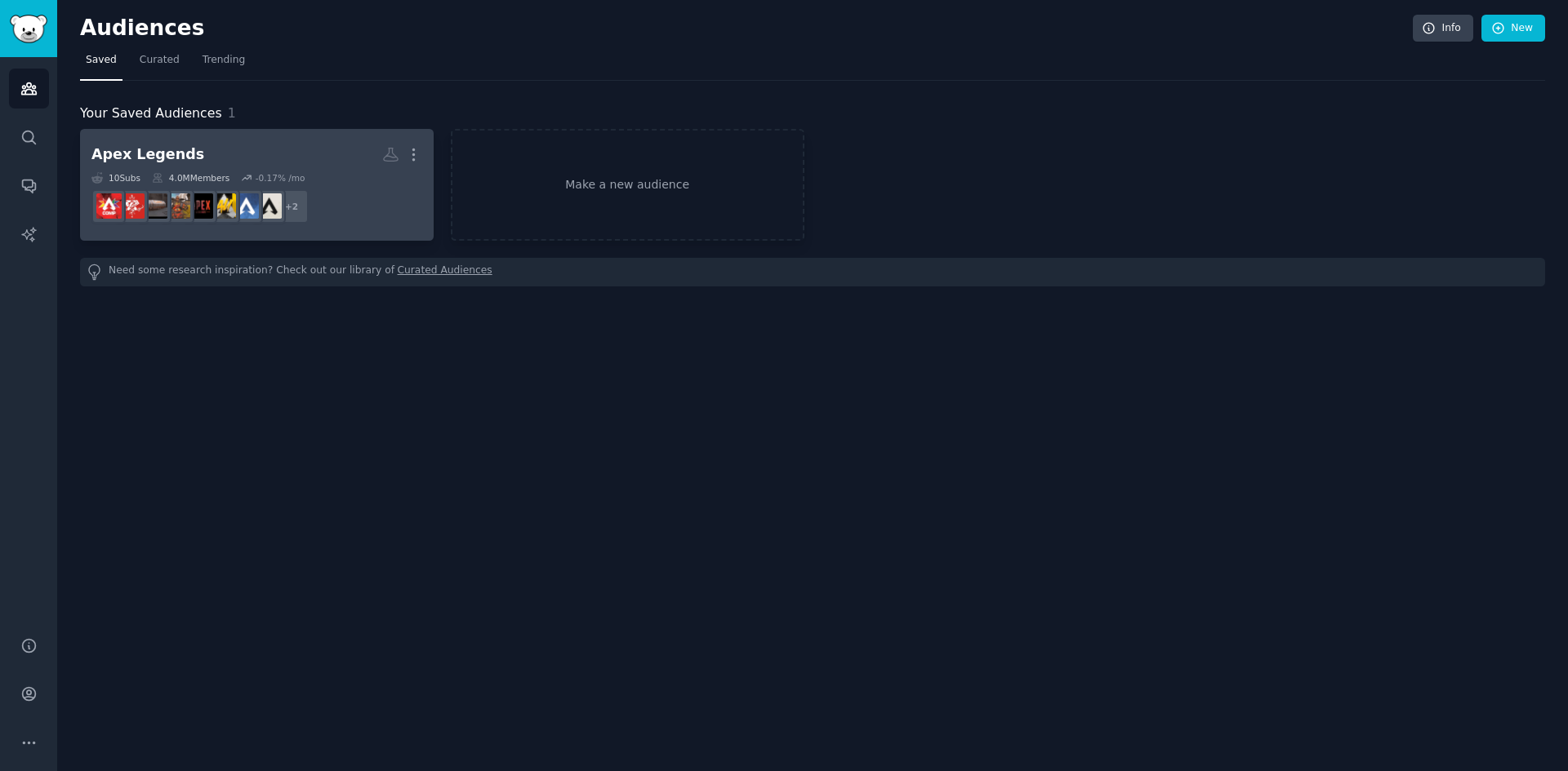
click at [281, 177] on div "-0.17 % /mo" at bounding box center [281, 178] width 50 height 12
